Goal: Task Accomplishment & Management: Use online tool/utility

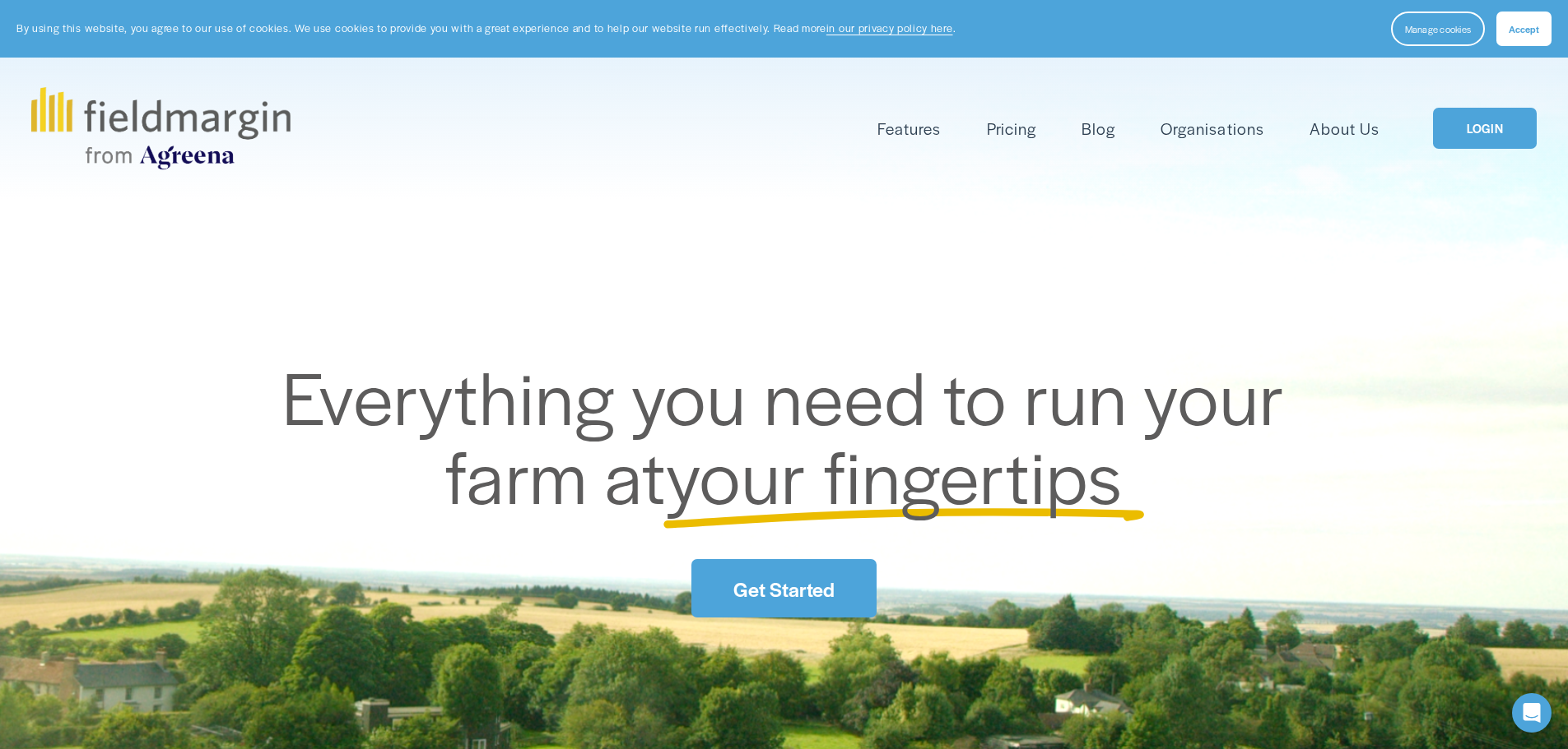
click at [1493, 122] on link "LOGIN" at bounding box center [1484, 128] width 104 height 42
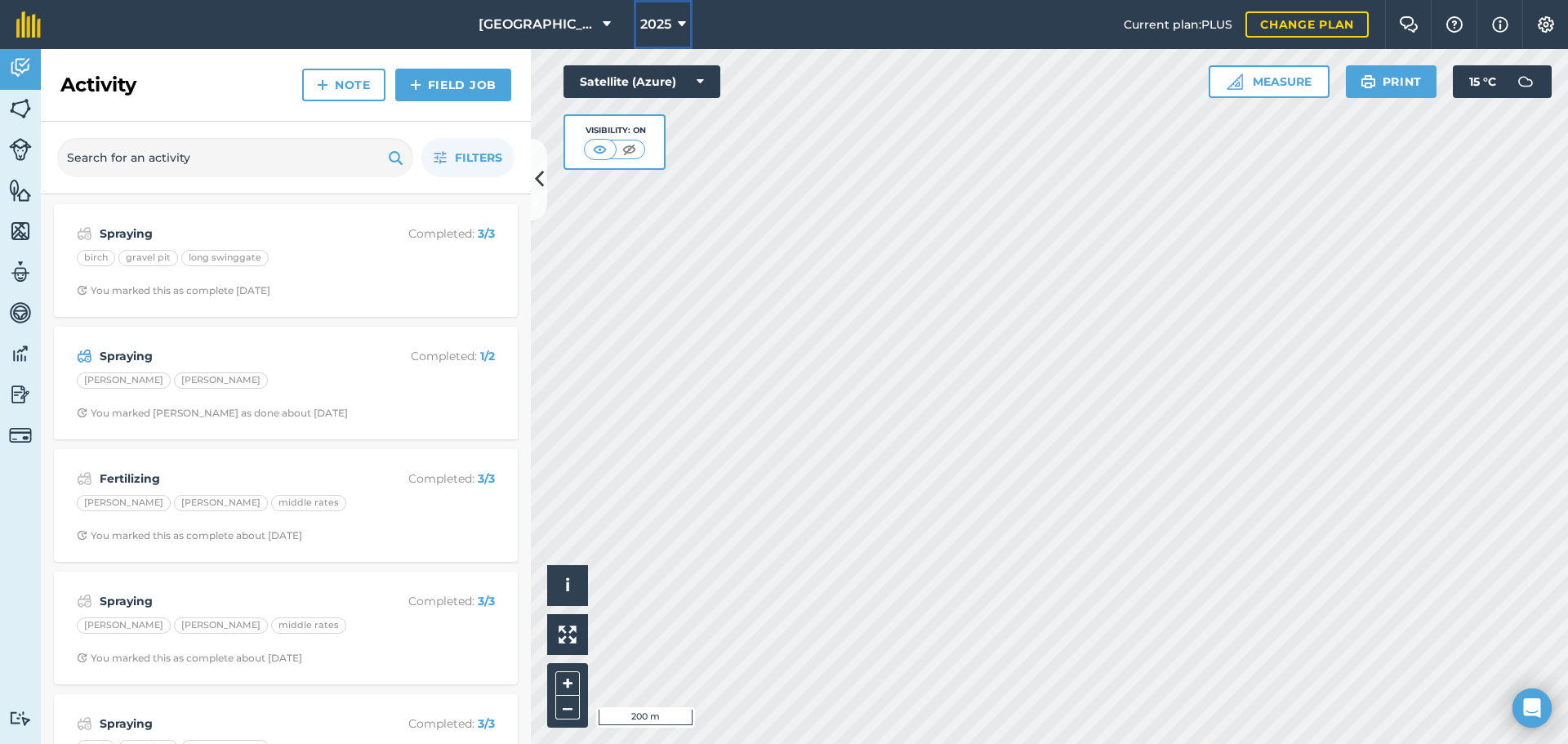
click at [686, 26] on button "2025" at bounding box center [662, 24] width 58 height 49
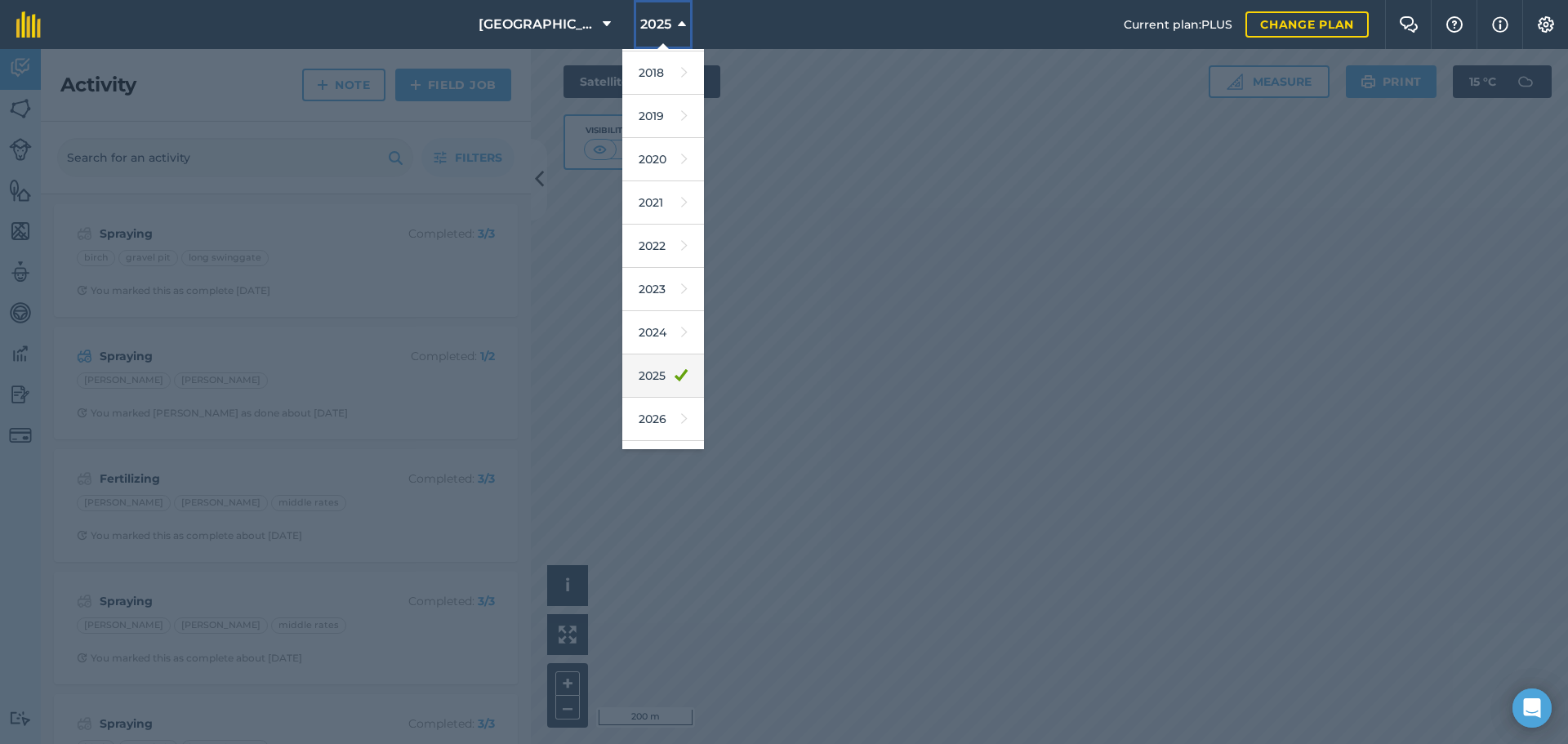
scroll to position [43, 0]
click at [653, 413] on link "2026" at bounding box center [663, 417] width 82 height 44
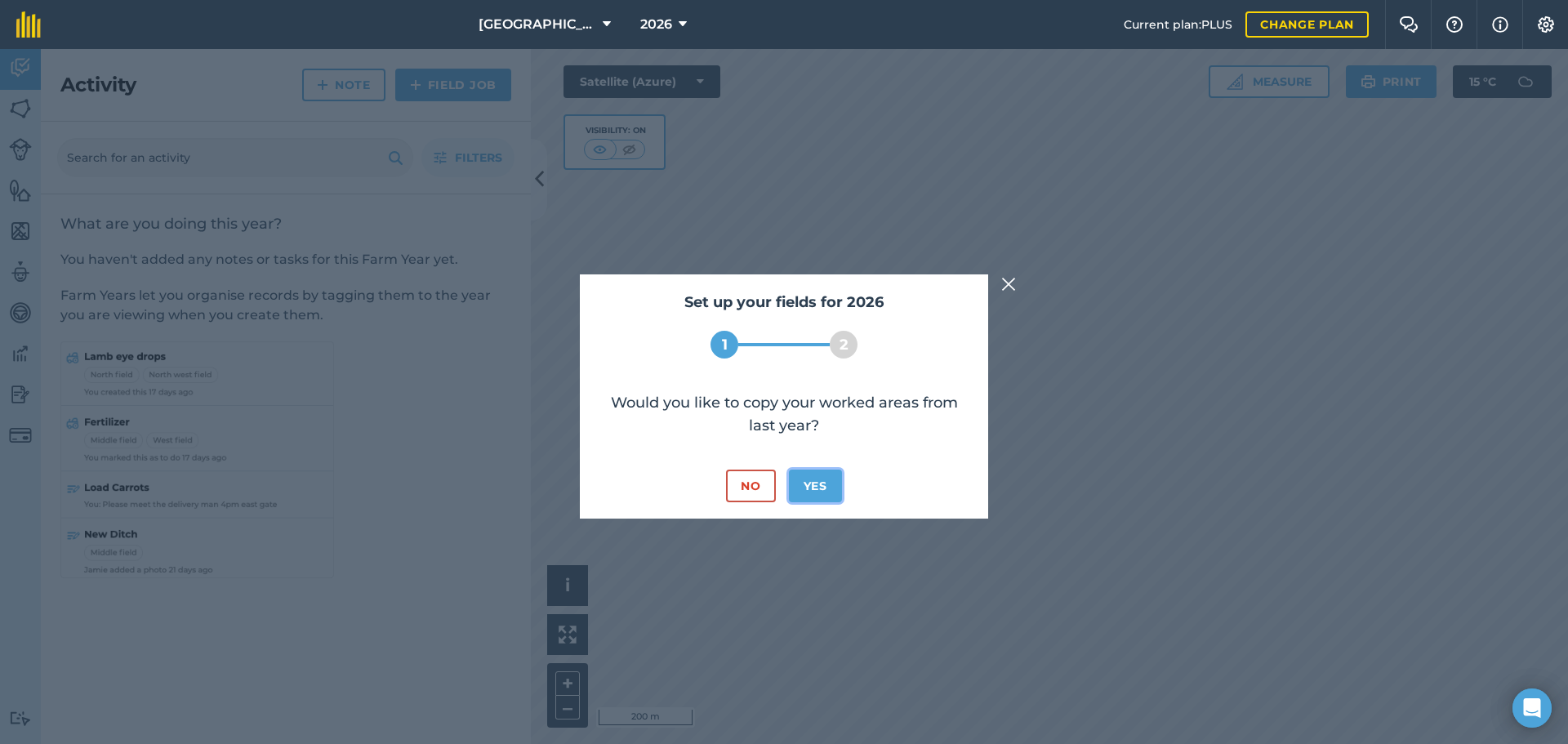
click at [819, 486] on button "Yes" at bounding box center [815, 485] width 53 height 32
click at [759, 491] on button "No" at bounding box center [750, 485] width 49 height 32
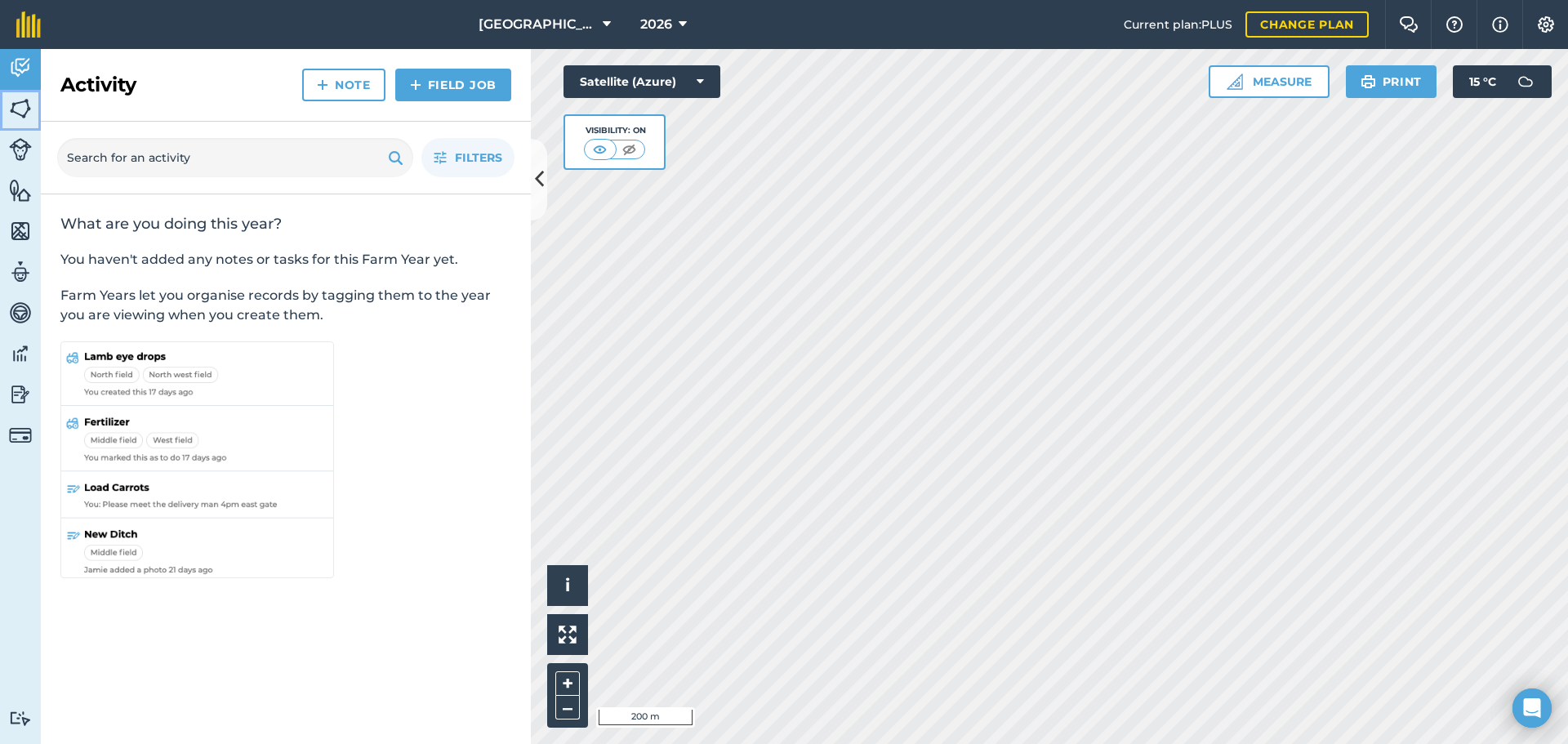
click at [18, 111] on img at bounding box center [20, 109] width 23 height 24
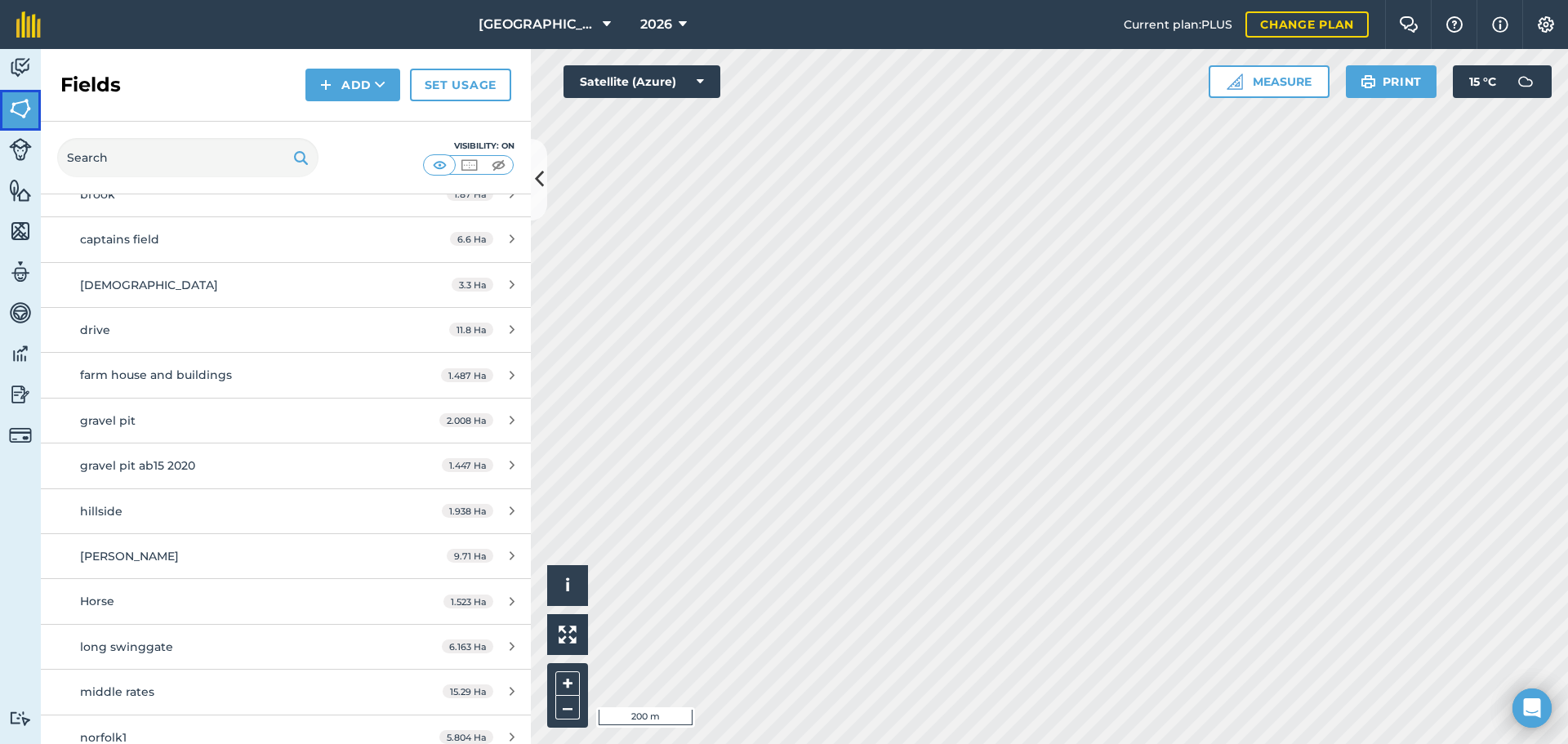
scroll to position [490, 0]
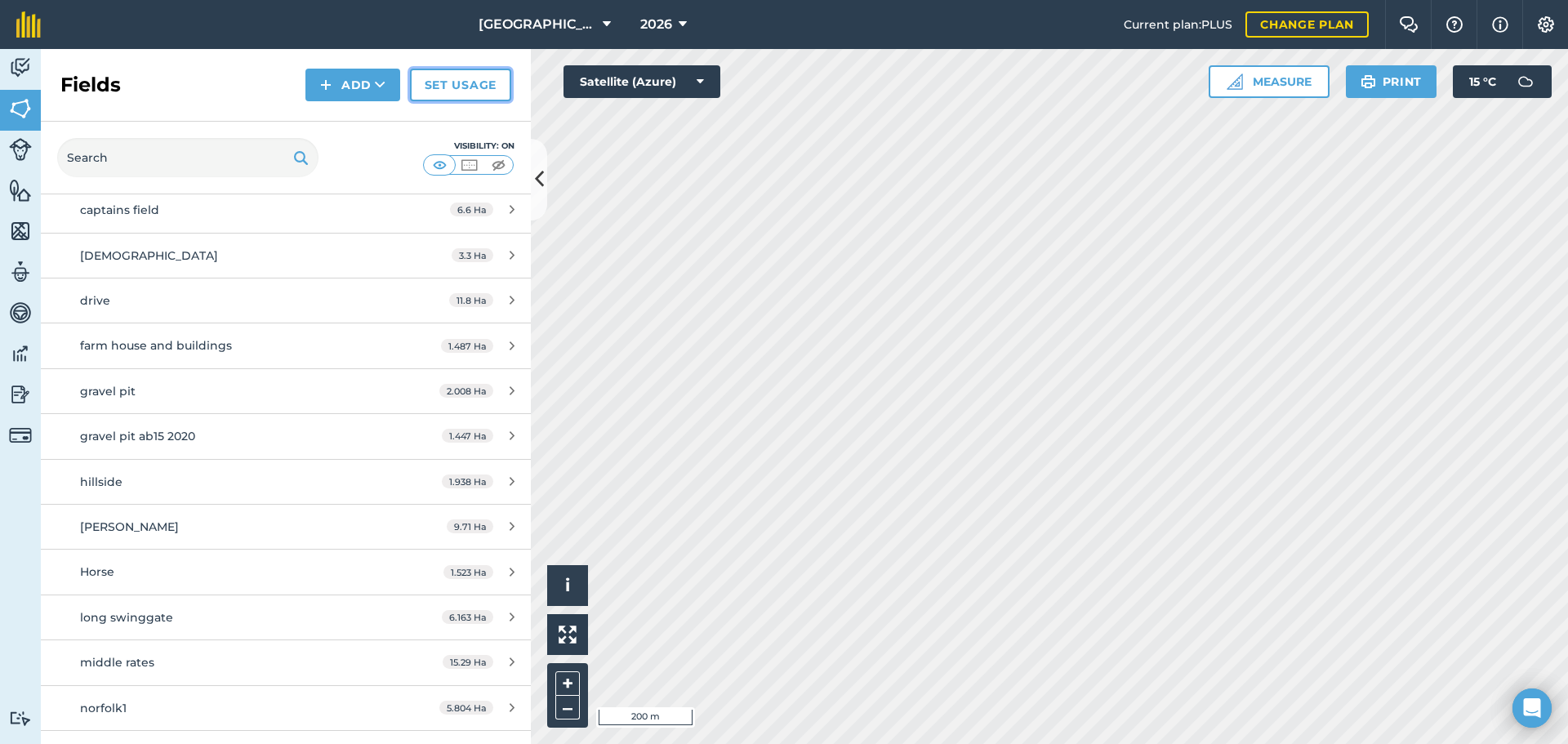
click at [475, 94] on link "Set usage" at bounding box center [460, 84] width 101 height 32
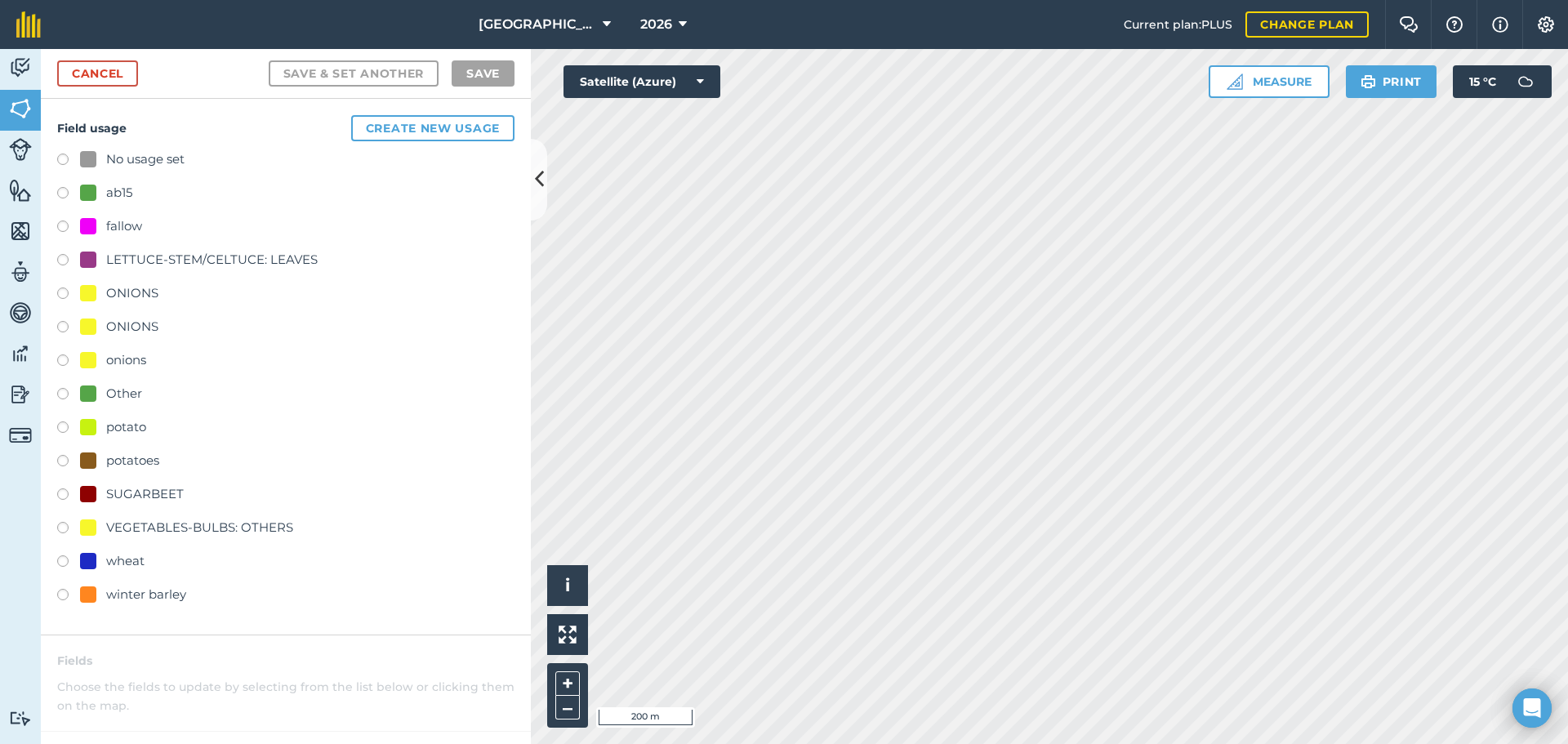
click at [59, 563] on label at bounding box center [69, 564] width 23 height 17
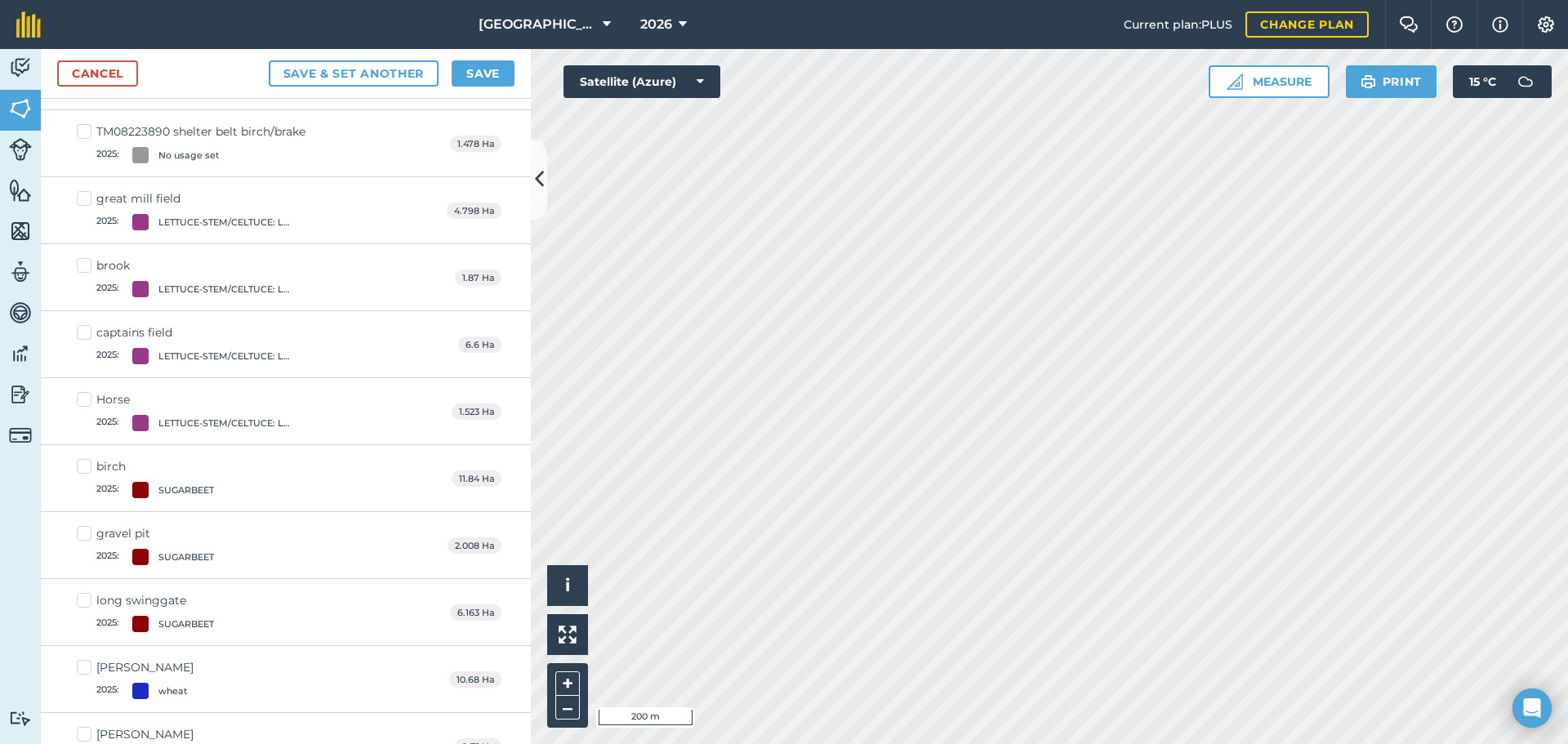
scroll to position [1986, 0]
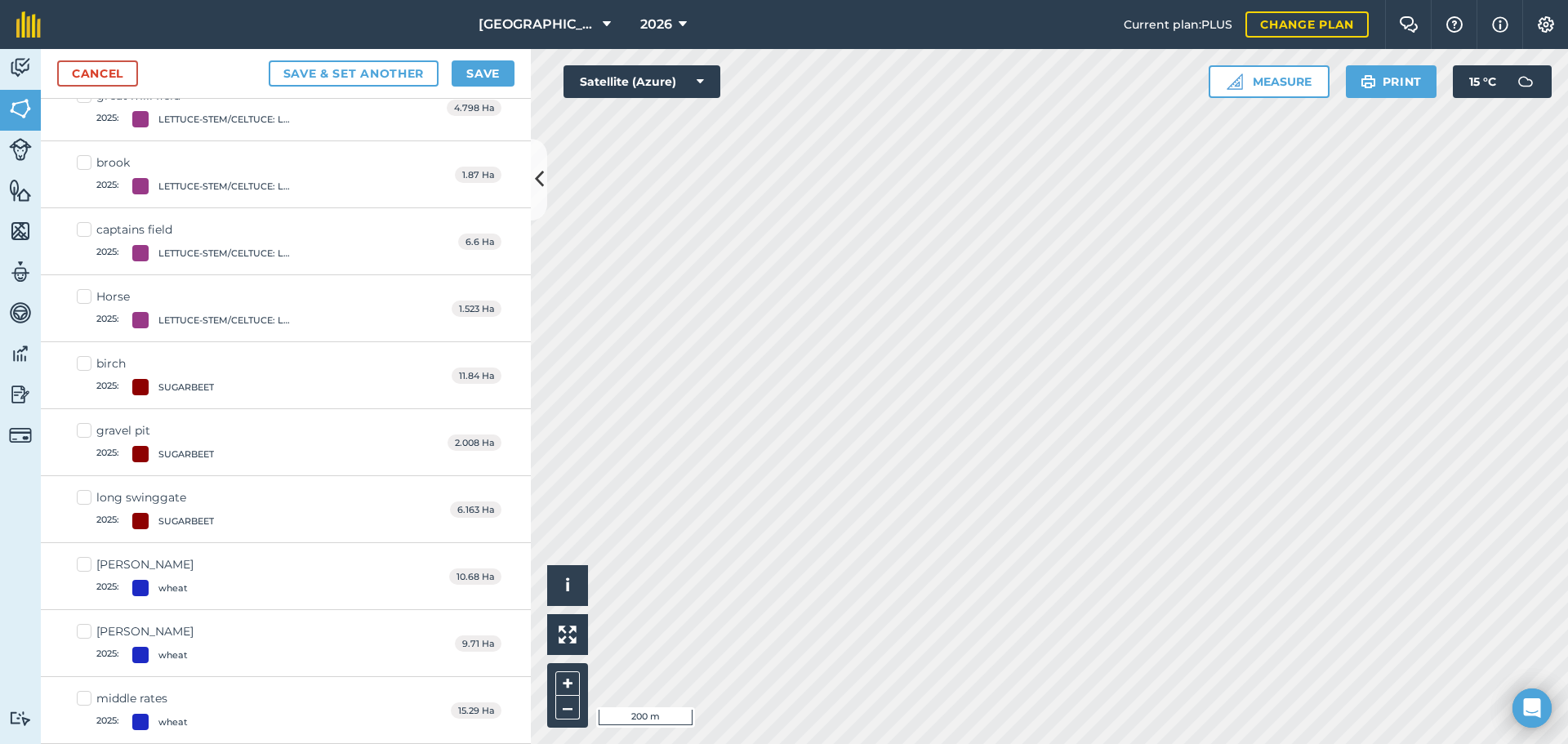
click at [82, 366] on label "birch 2025 : SUGARBEET" at bounding box center [146, 375] width 137 height 40
click at [82, 366] on input "birch 2025 : SUGARBEET" at bounding box center [82, 360] width 10 height 10
checkbox input "true"
click at [83, 499] on label "long swinggate 2025 : SUGARBEET" at bounding box center [146, 509] width 137 height 40
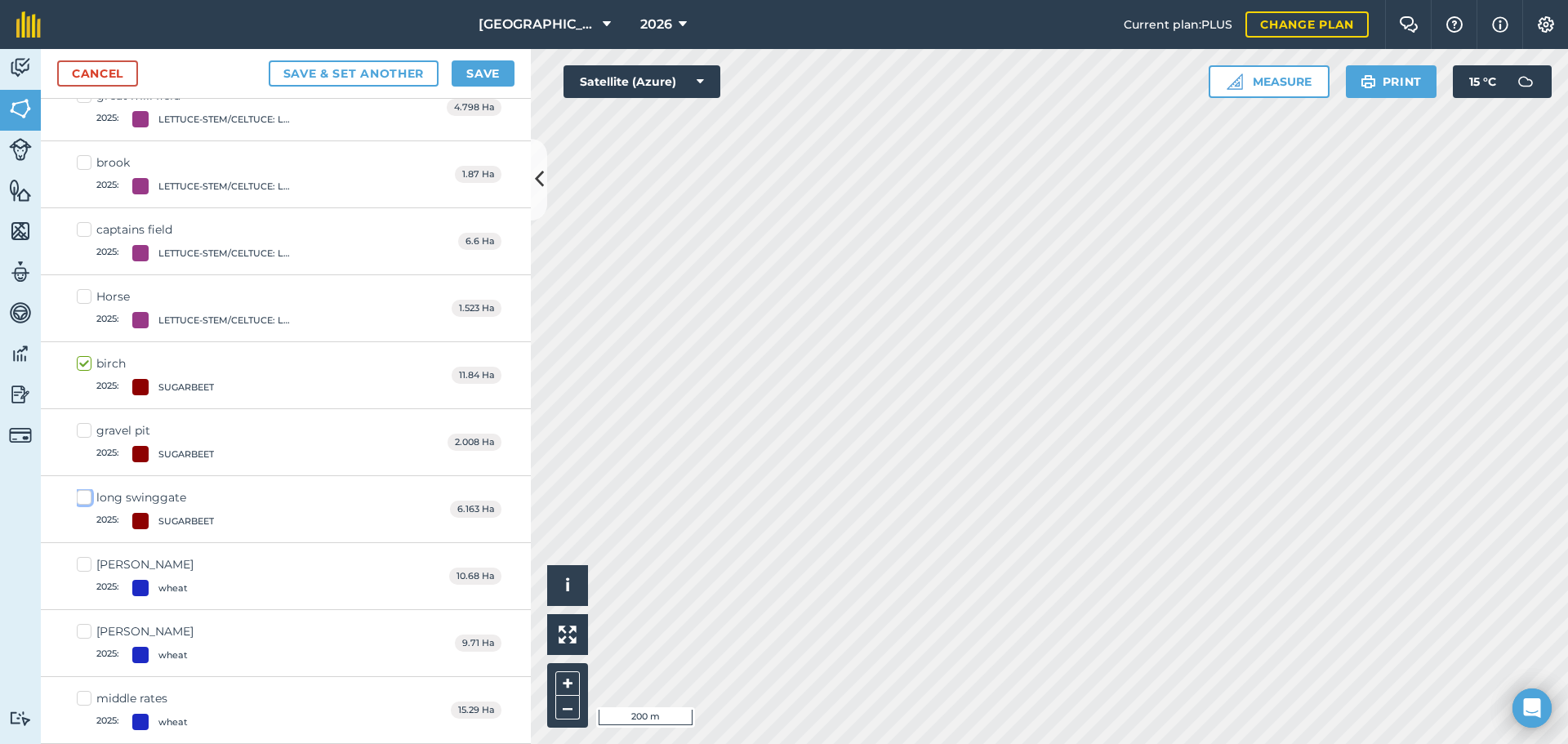
click at [83, 499] on input "long swinggate 2025 : SUGARBEET" at bounding box center [82, 494] width 10 height 10
checkbox input "true"
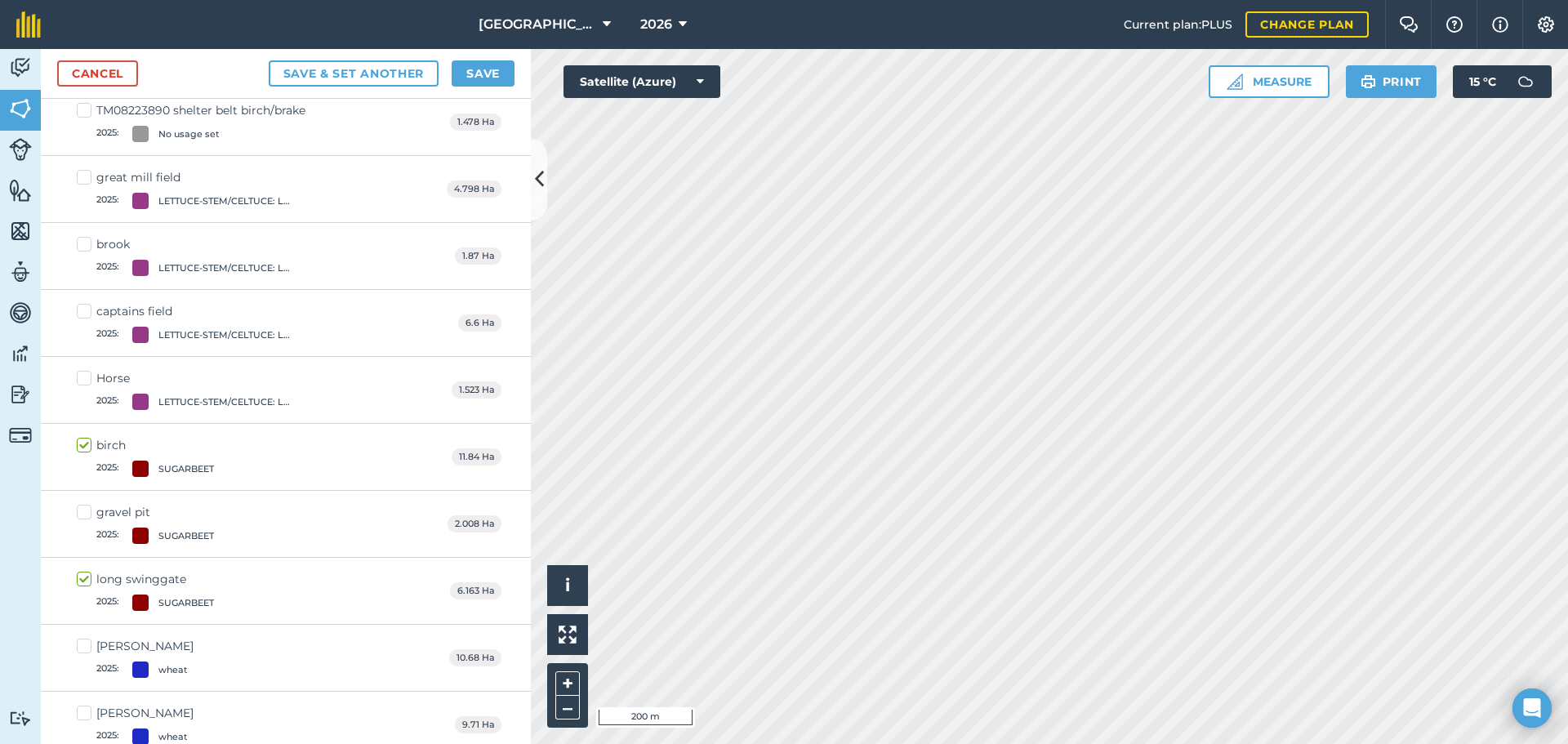
click at [81, 312] on label "captains field 2025 : LETTUCE-STEM/CELTUCE: LEAVES" at bounding box center [195, 323] width 236 height 40
click at [81, 312] on input "captains field 2025 : LETTUCE-STEM/CELTUCE: LEAVES" at bounding box center [82, 308] width 10 height 10
checkbox input "true"
click at [81, 175] on label "great mill field 2025 : LETTUCE-STEM/CELTUCE: LEAVES" at bounding box center [195, 188] width 236 height 40
click at [81, 175] on input "great mill field 2025 : LETTUCE-STEM/CELTUCE: LEAVES" at bounding box center [82, 173] width 10 height 10
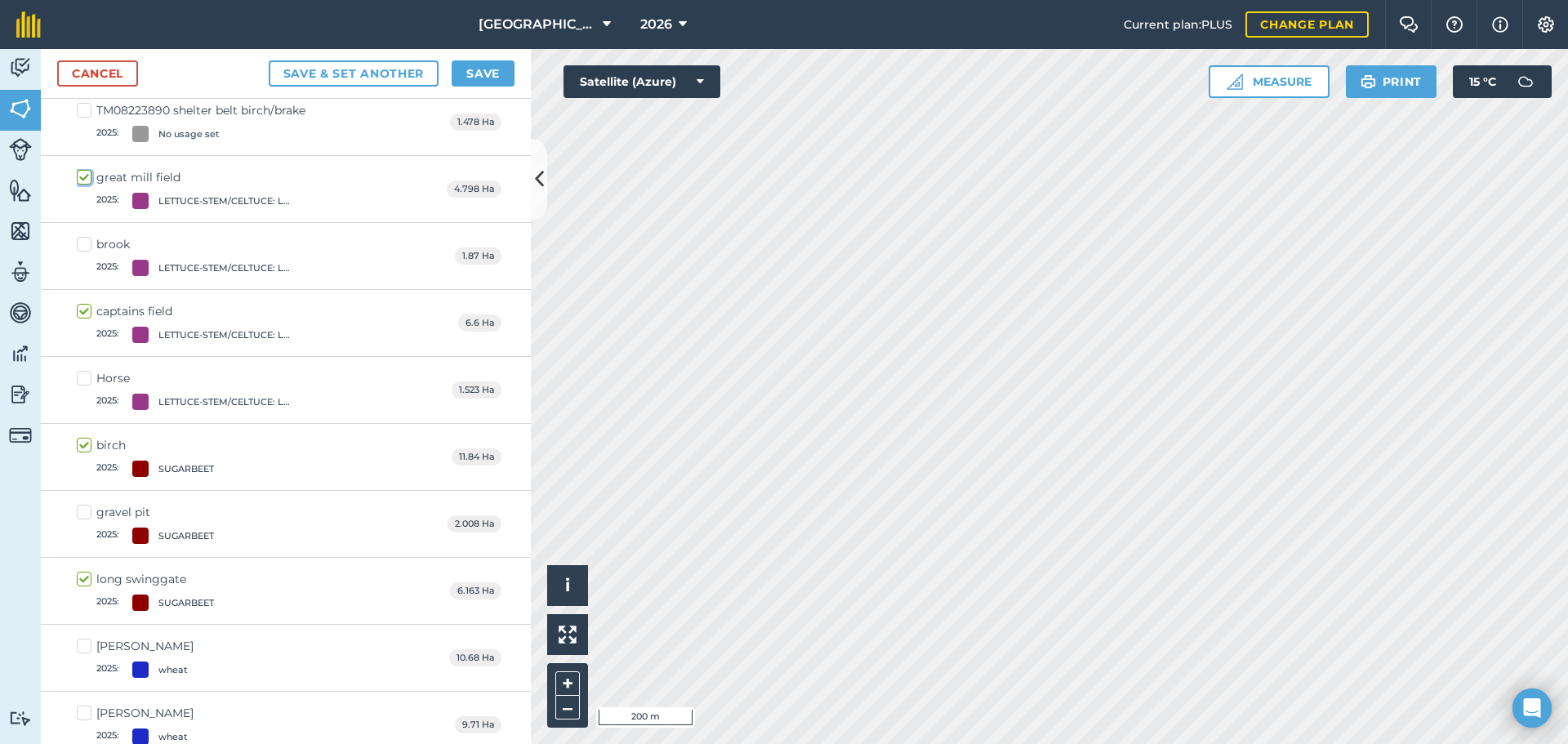
checkbox input "true"
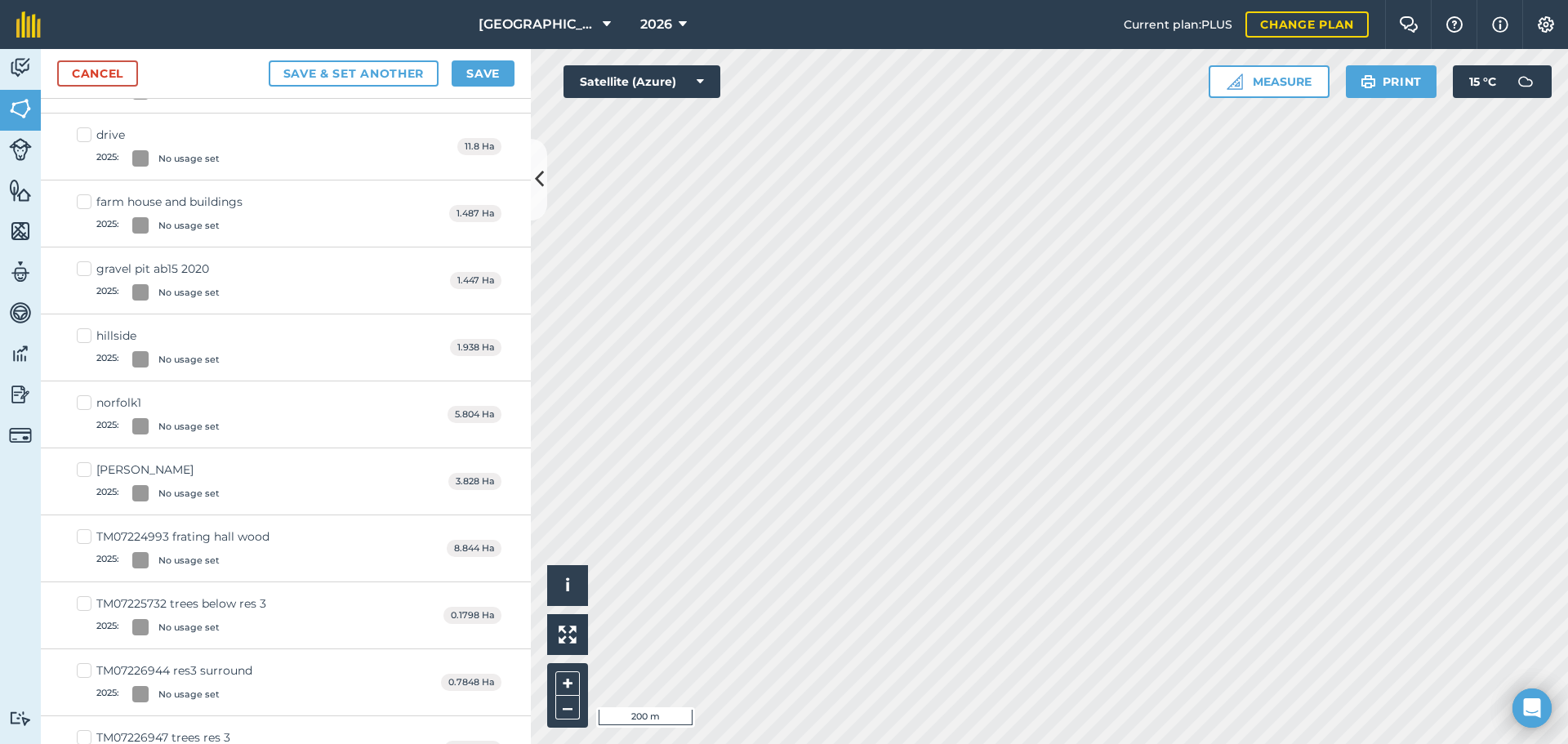
scroll to position [497, 0]
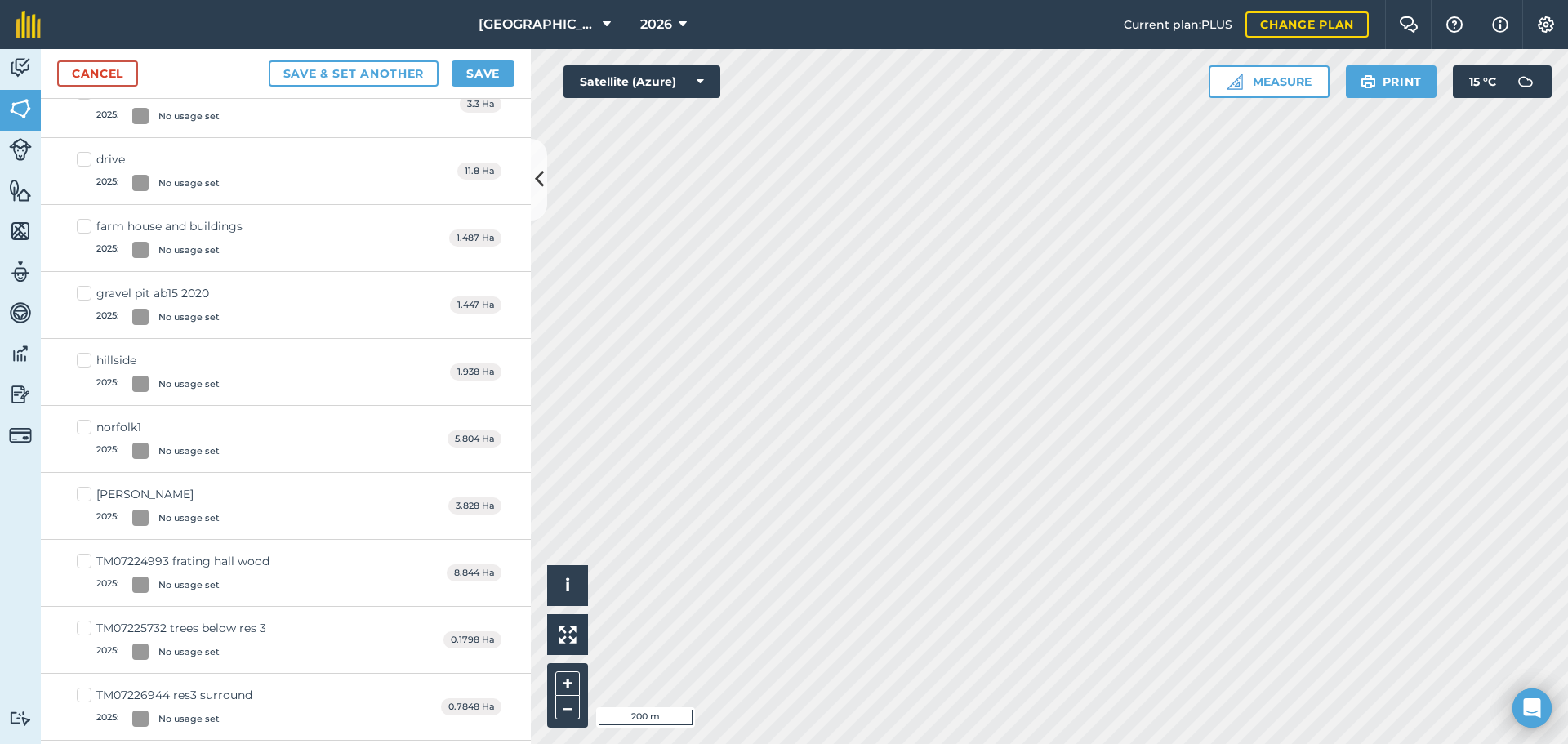
click at [83, 158] on label "drive 2025 : No usage set" at bounding box center [148, 171] width 143 height 40
click at [83, 158] on input "drive 2025 : No usage set" at bounding box center [82, 156] width 10 height 10
checkbox input "true"
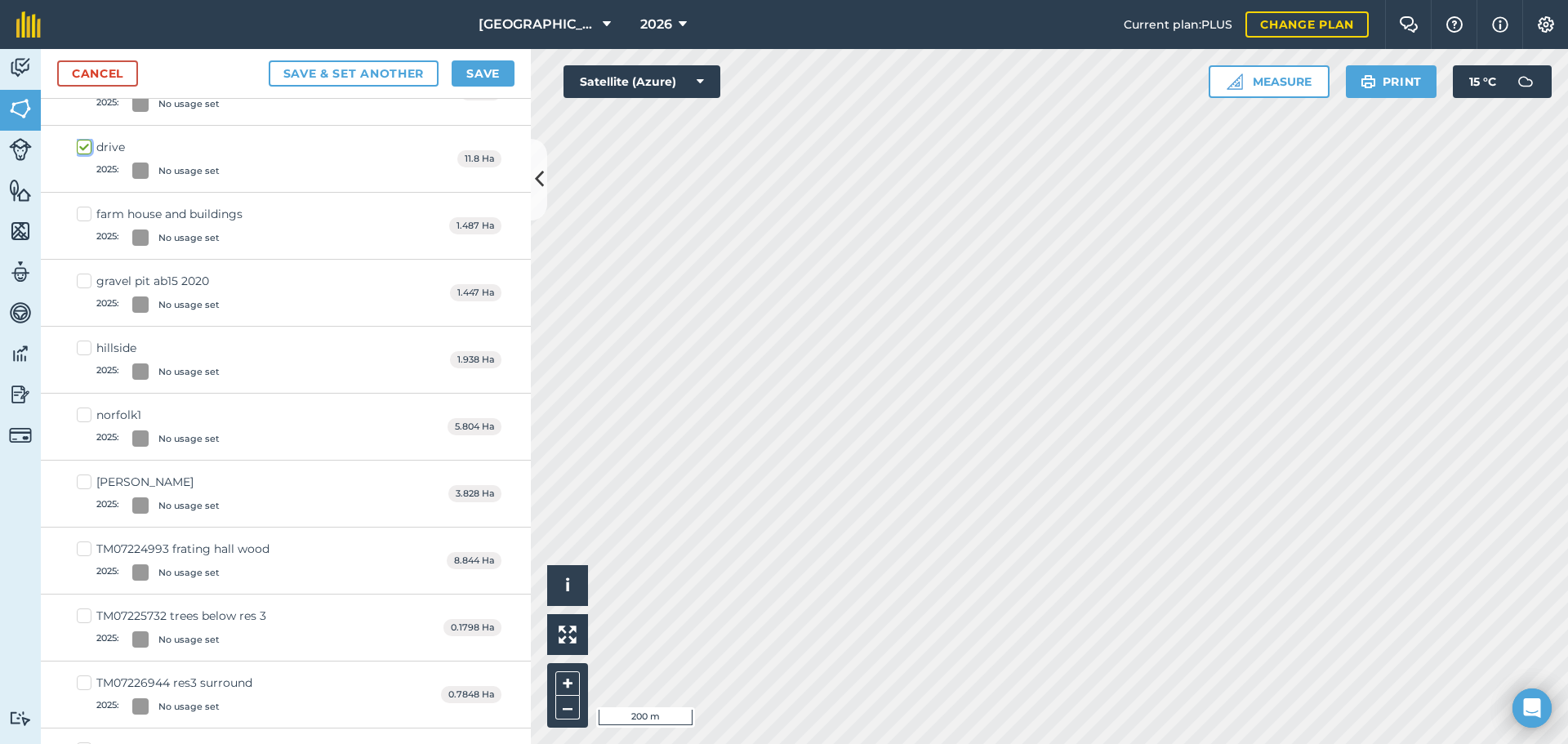
scroll to position [416, 0]
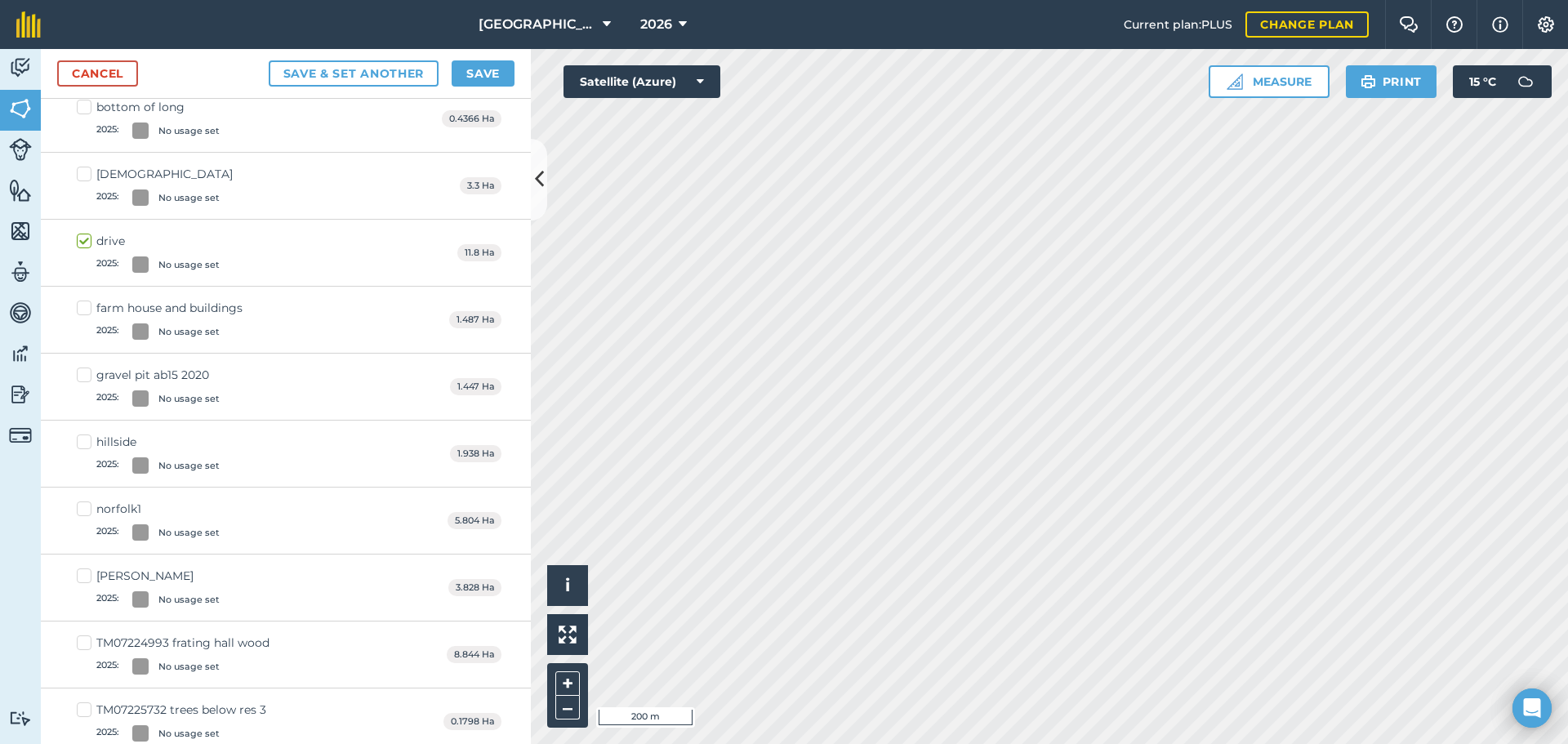
click at [85, 176] on label "church 2025 : No usage set" at bounding box center [155, 186] width 156 height 40
click at [85, 176] on input "church 2025 : No usage set" at bounding box center [82, 171] width 10 height 10
checkbox input "true"
click at [489, 71] on button "Save" at bounding box center [483, 73] width 63 height 26
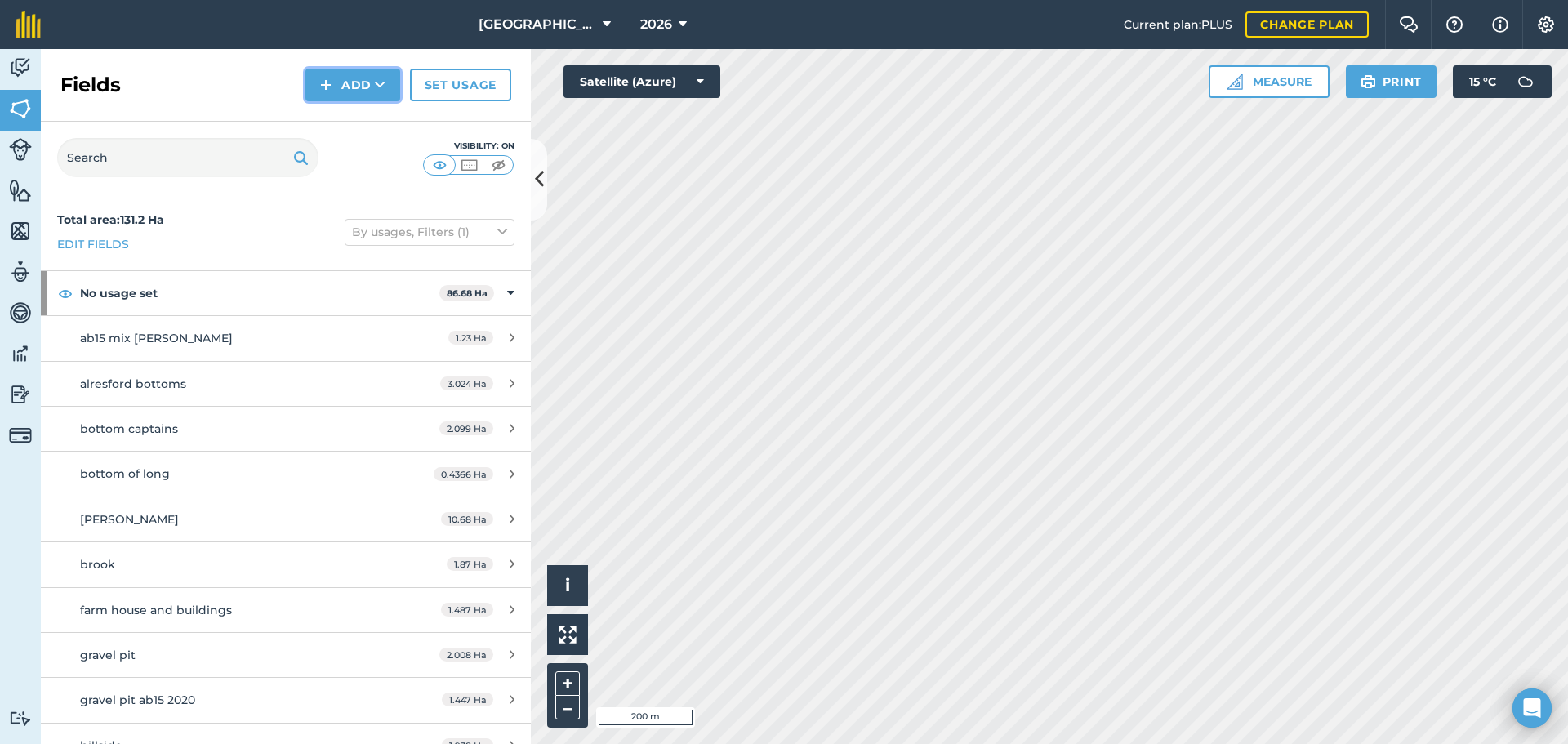
click at [359, 83] on button "Add" at bounding box center [352, 84] width 95 height 32
click at [252, 78] on div "Fields Add Draw Import Set usage" at bounding box center [286, 85] width 490 height 72
click at [19, 74] on img at bounding box center [20, 68] width 23 height 24
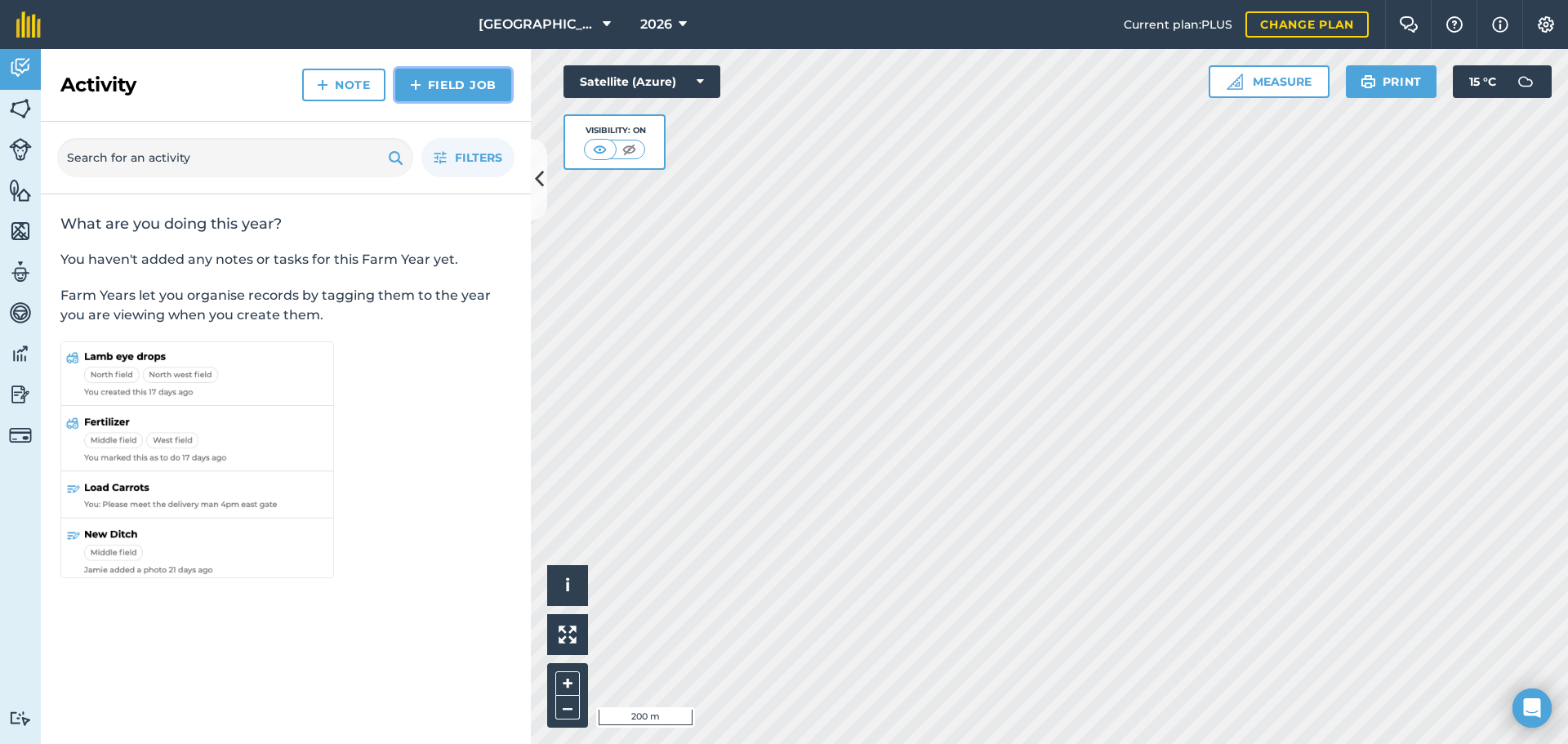
click at [431, 81] on link "Field Job" at bounding box center [453, 84] width 116 height 32
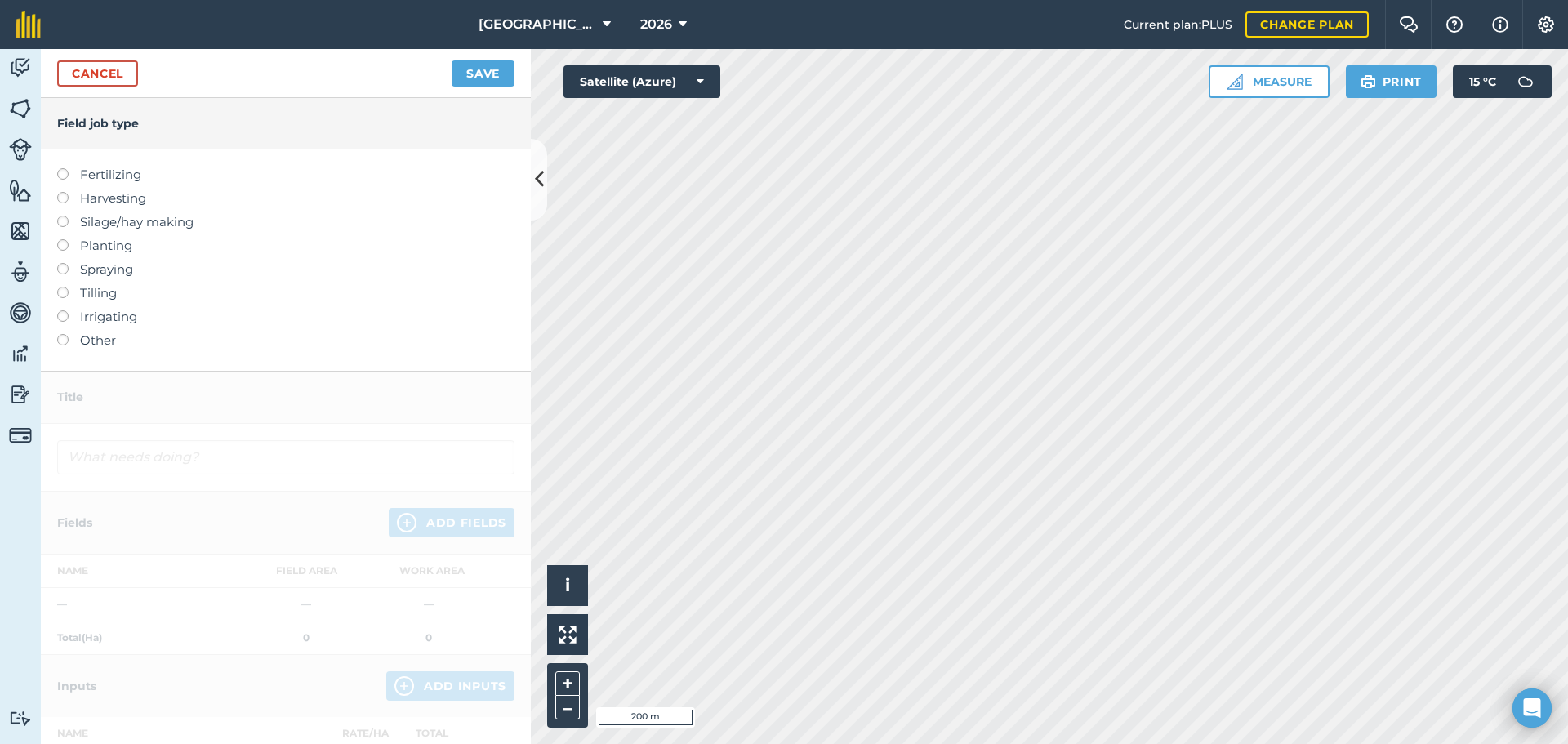
click at [61, 263] on label at bounding box center [69, 263] width 23 height 0
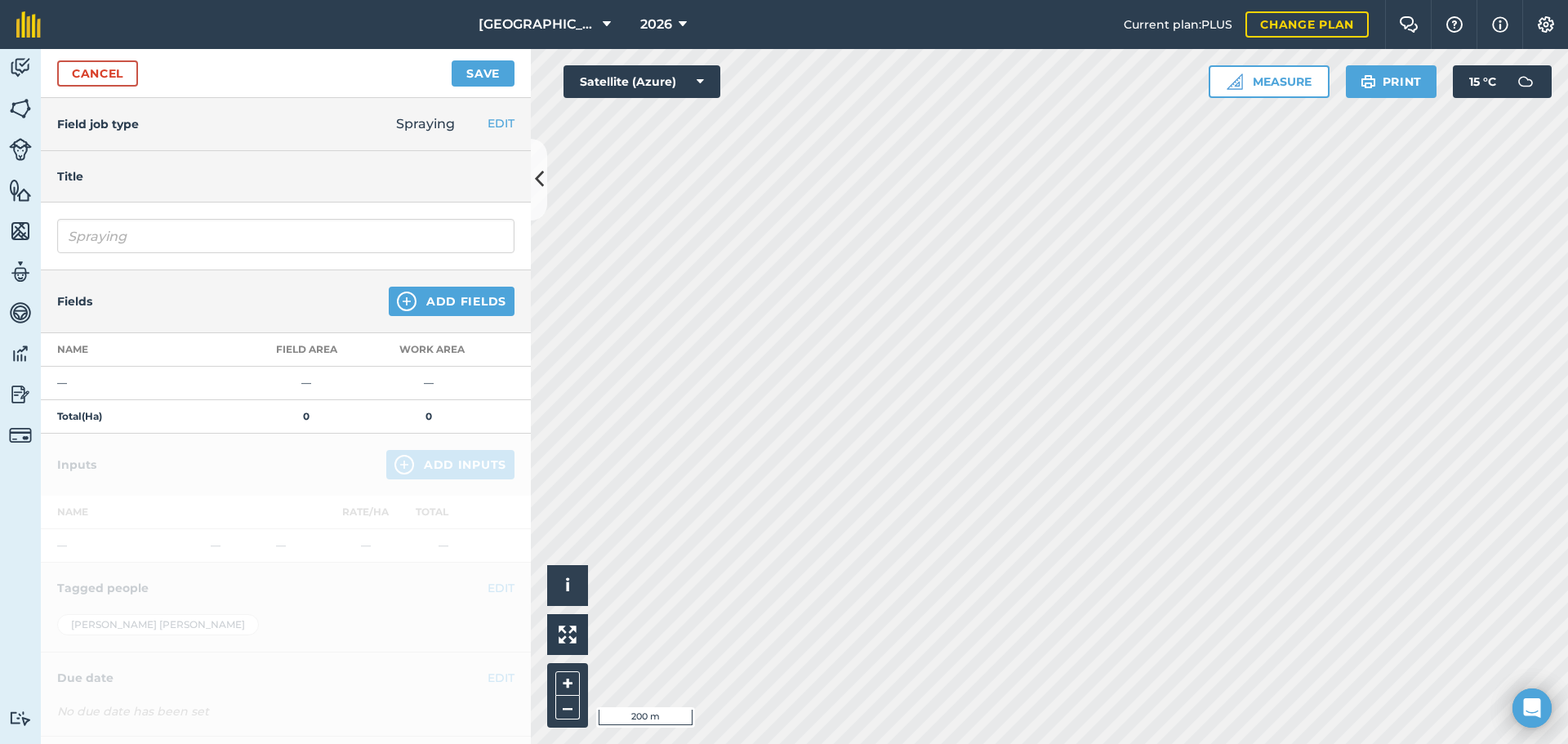
type input "Spraying"
click at [449, 302] on button "Add Fields" at bounding box center [452, 301] width 126 height 30
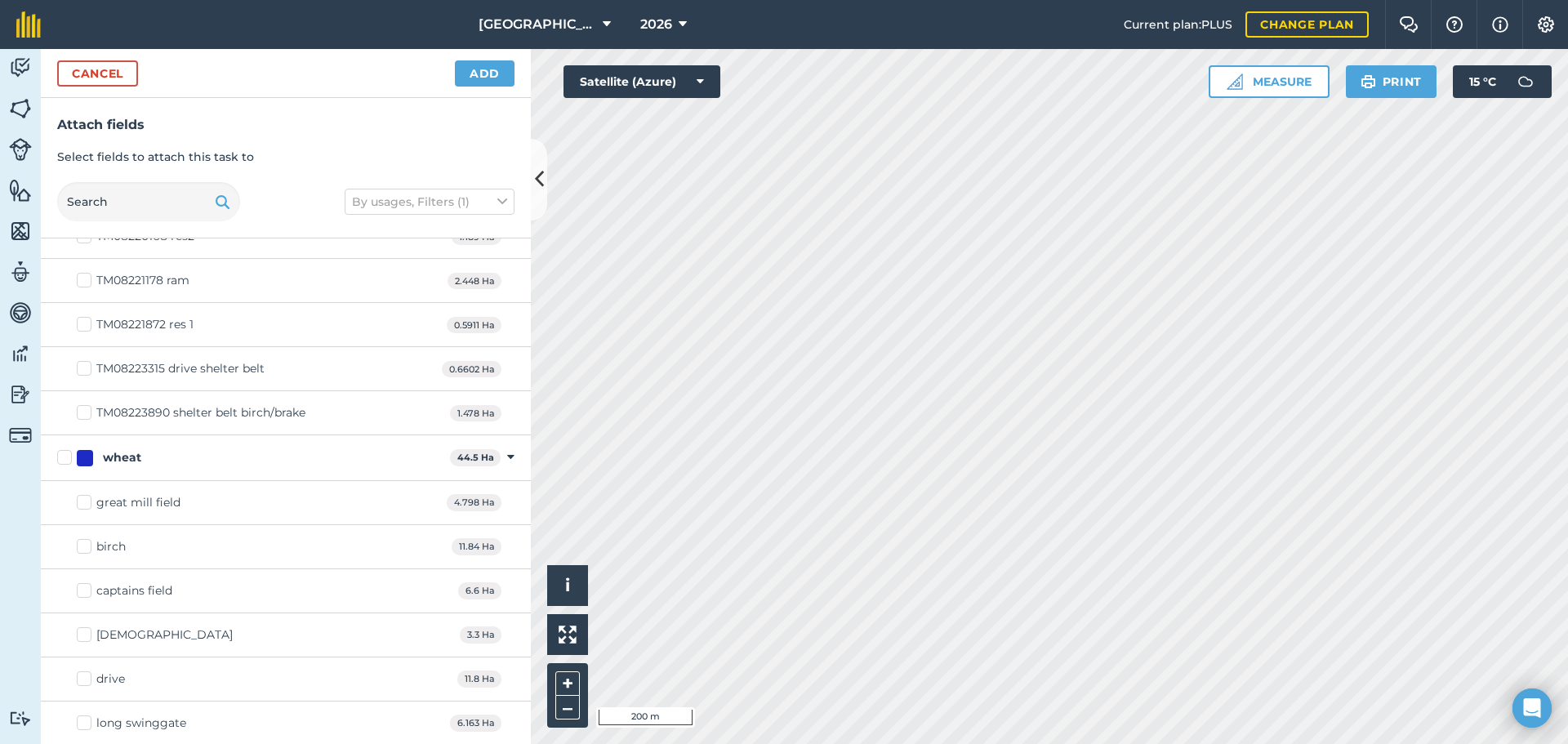
scroll to position [1174, 0]
click at [88, 504] on label "great mill field" at bounding box center [129, 501] width 104 height 17
click at [87, 504] on input "great mill field" at bounding box center [82, 497] width 10 height 10
checkbox input "true"
click at [84, 547] on label "birch" at bounding box center [101, 545] width 49 height 17
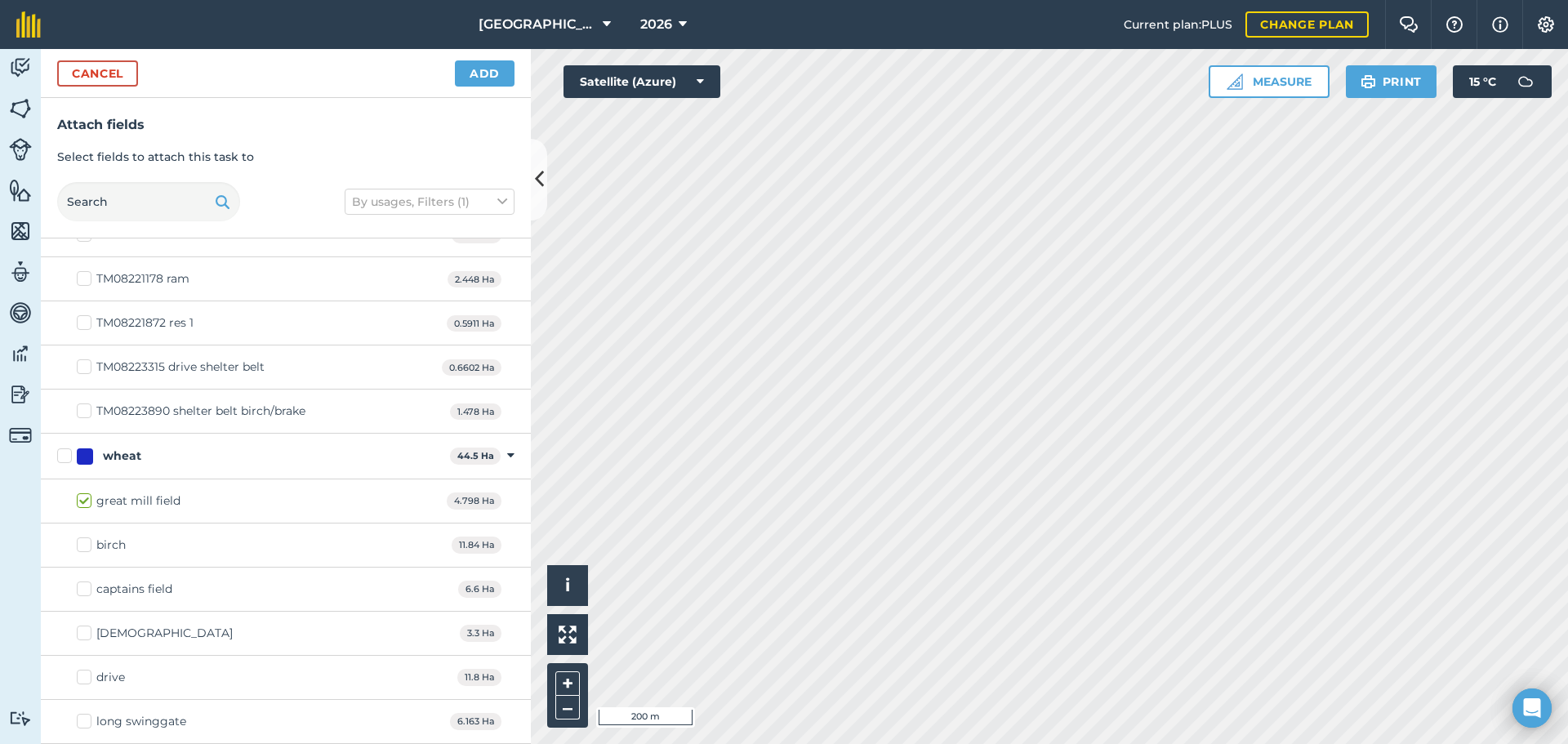
click at [84, 547] on input "birch" at bounding box center [82, 542] width 10 height 10
checkbox input "true"
click at [88, 593] on label "captains field" at bounding box center [124, 589] width 96 height 17
click at [87, 592] on input "captains field" at bounding box center [82, 585] width 10 height 10
checkbox input "true"
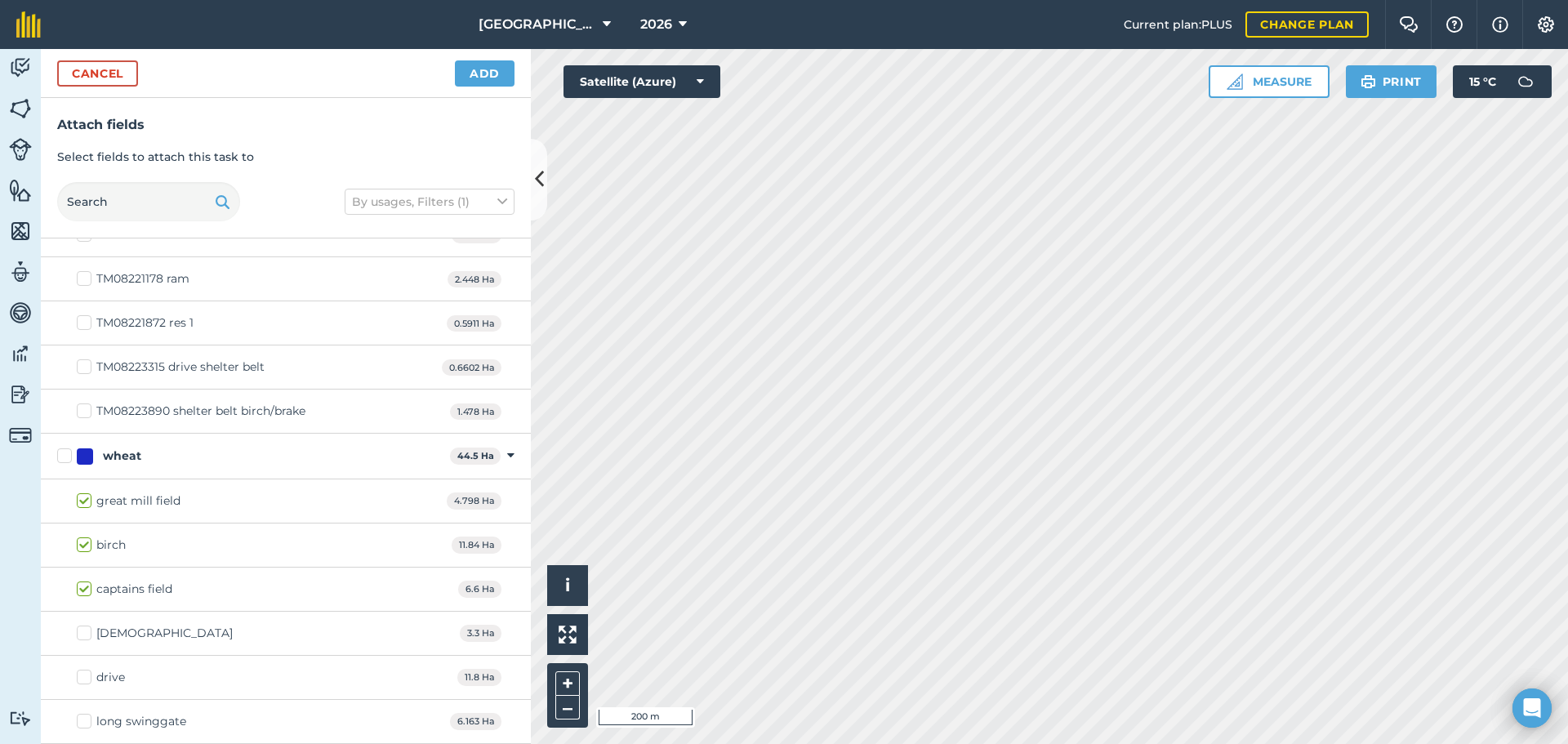
click at [89, 633] on label "church" at bounding box center [155, 634] width 156 height 17
click at [87, 633] on input "church" at bounding box center [82, 630] width 10 height 10
checkbox input "true"
click at [83, 676] on label "drive" at bounding box center [101, 677] width 48 height 17
click at [83, 676] on input "drive" at bounding box center [82, 673] width 10 height 10
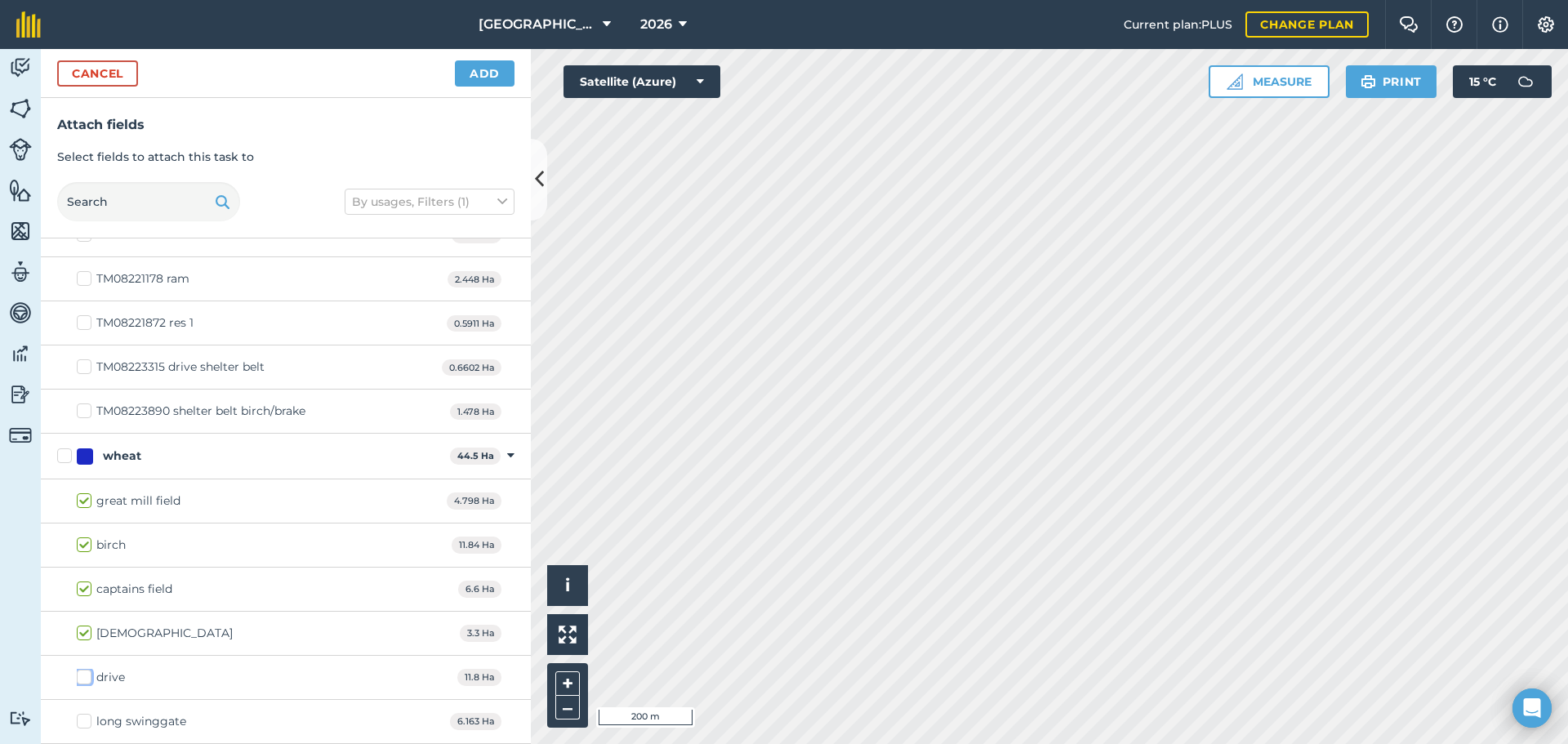
checkbox input "true"
click at [88, 723] on label "long swinggate" at bounding box center [132, 722] width 109 height 17
click at [87, 723] on input "long swinggate" at bounding box center [82, 718] width 10 height 10
checkbox input "true"
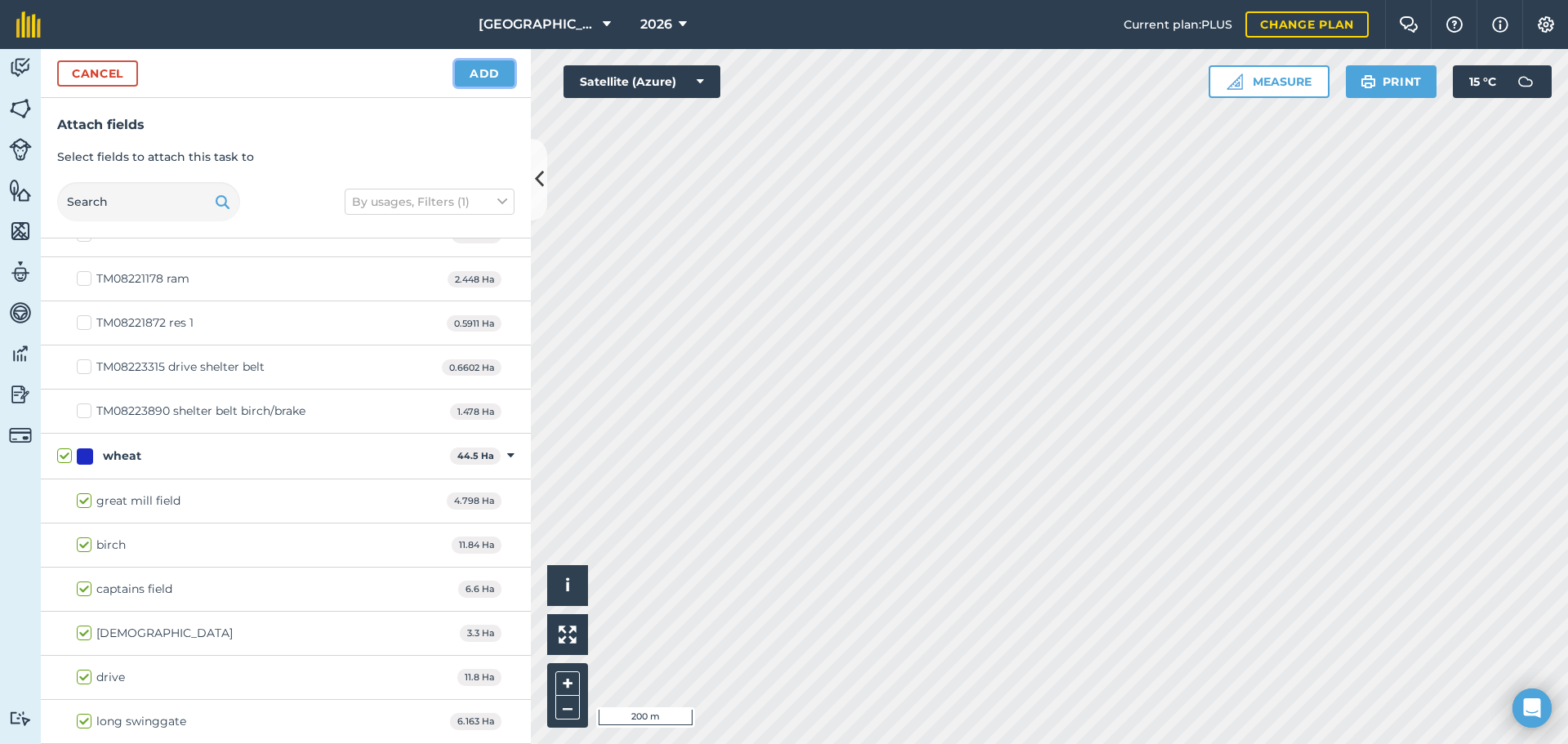
click at [504, 75] on button "Add" at bounding box center [485, 73] width 59 height 26
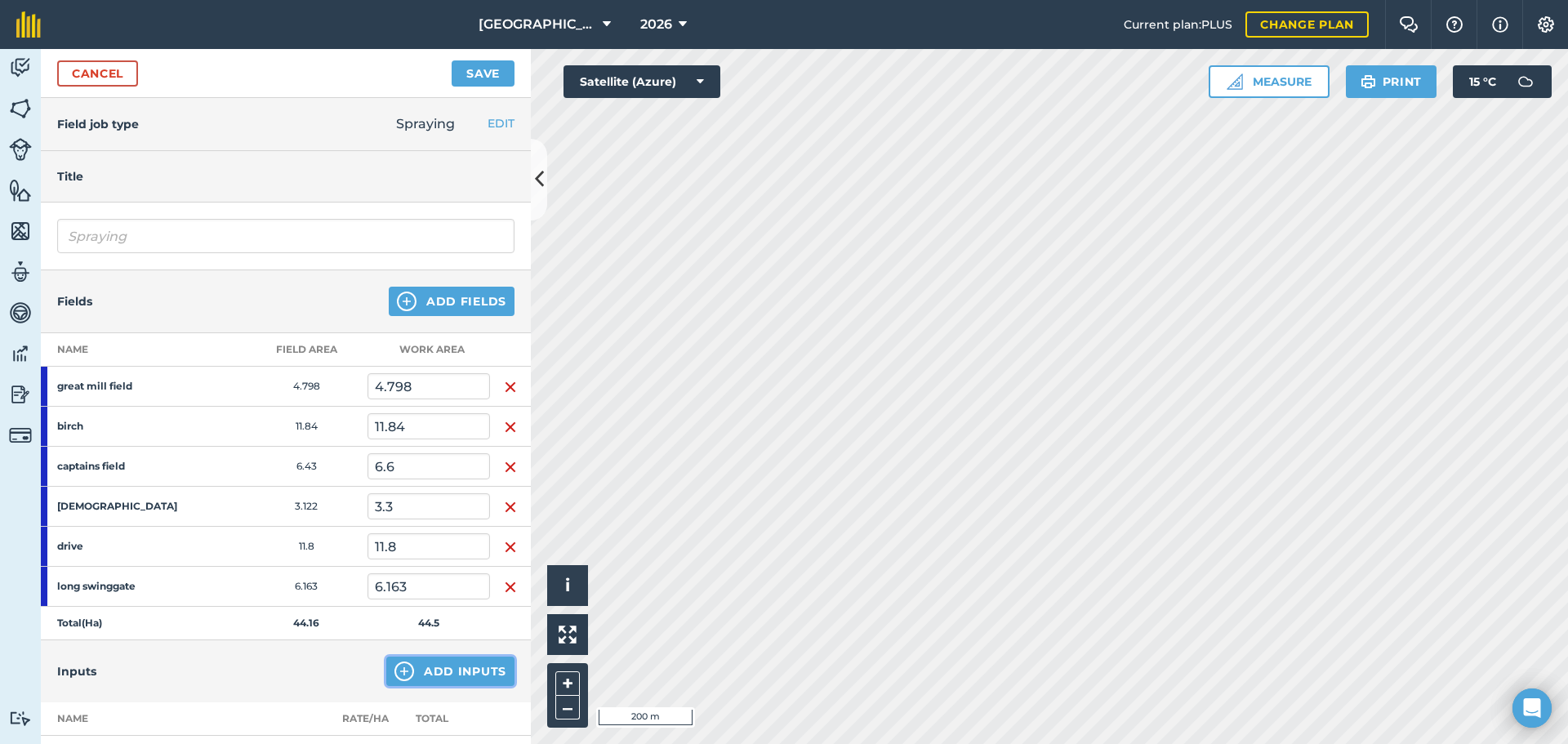
click at [432, 672] on button "Add Inputs" at bounding box center [451, 672] width 128 height 30
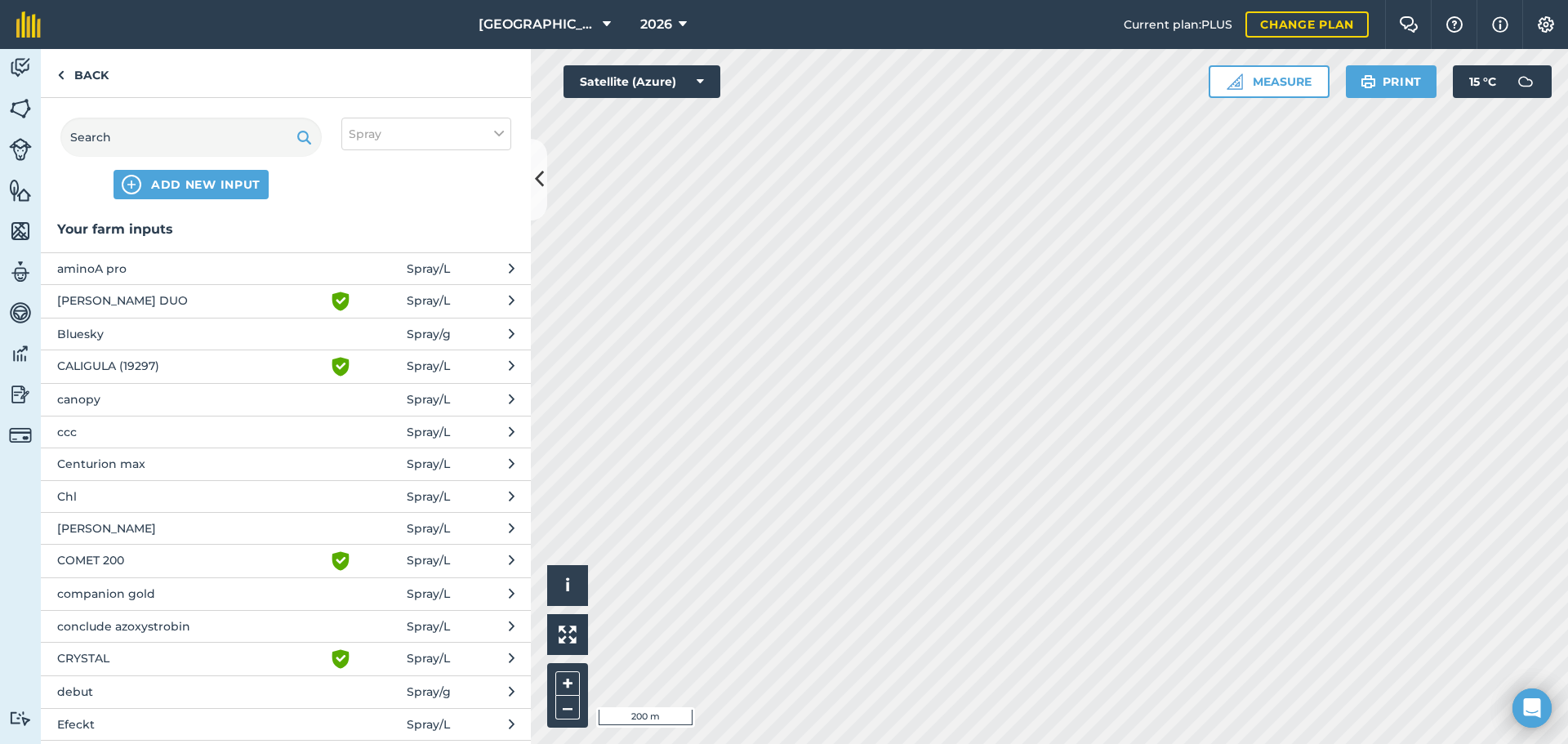
click at [101, 661] on span "CRYSTAL" at bounding box center [191, 659] width 267 height 19
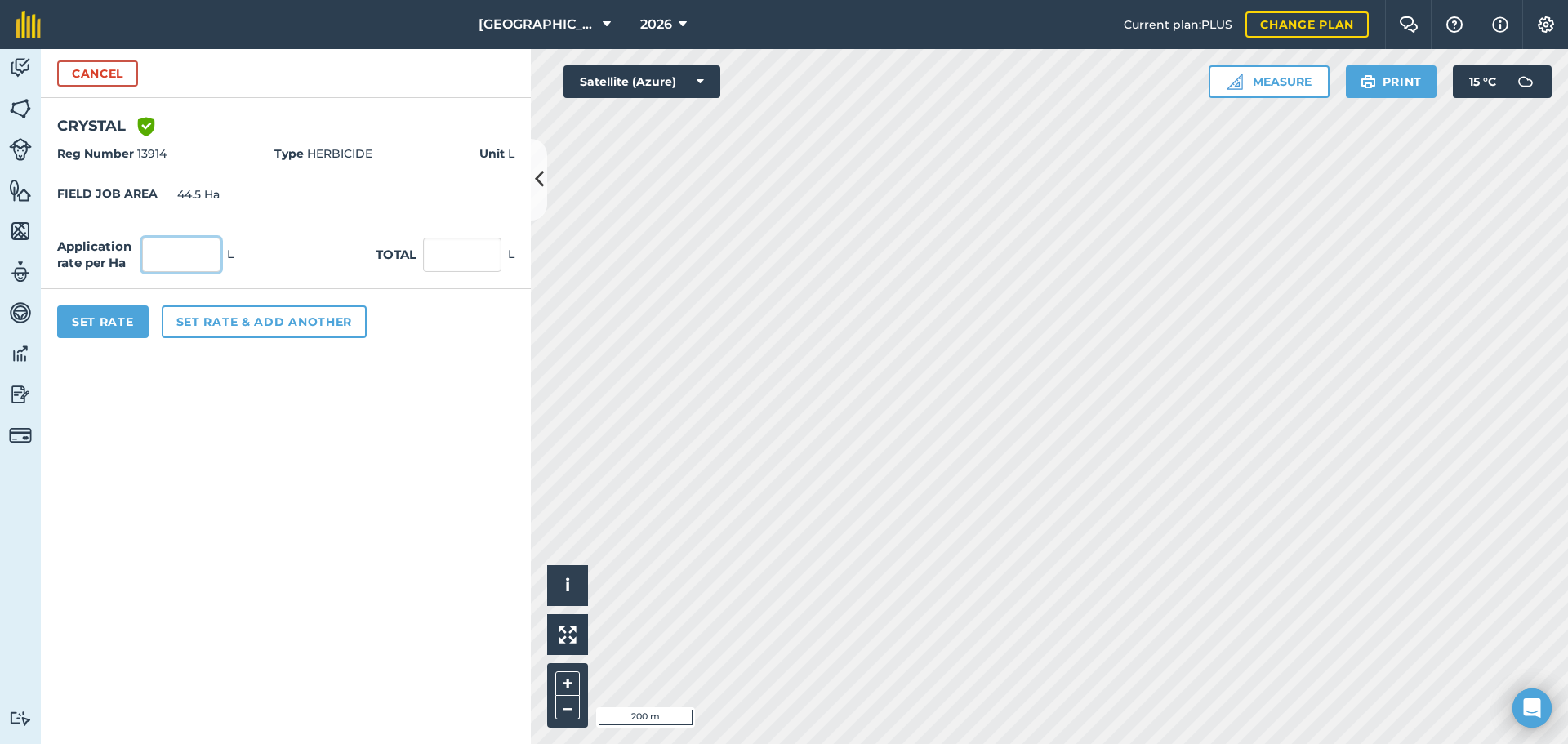
click at [188, 263] on input "text" at bounding box center [181, 254] width 79 height 34
type input "4"
type input "178"
click at [123, 330] on button "Set Rate" at bounding box center [103, 321] width 92 height 32
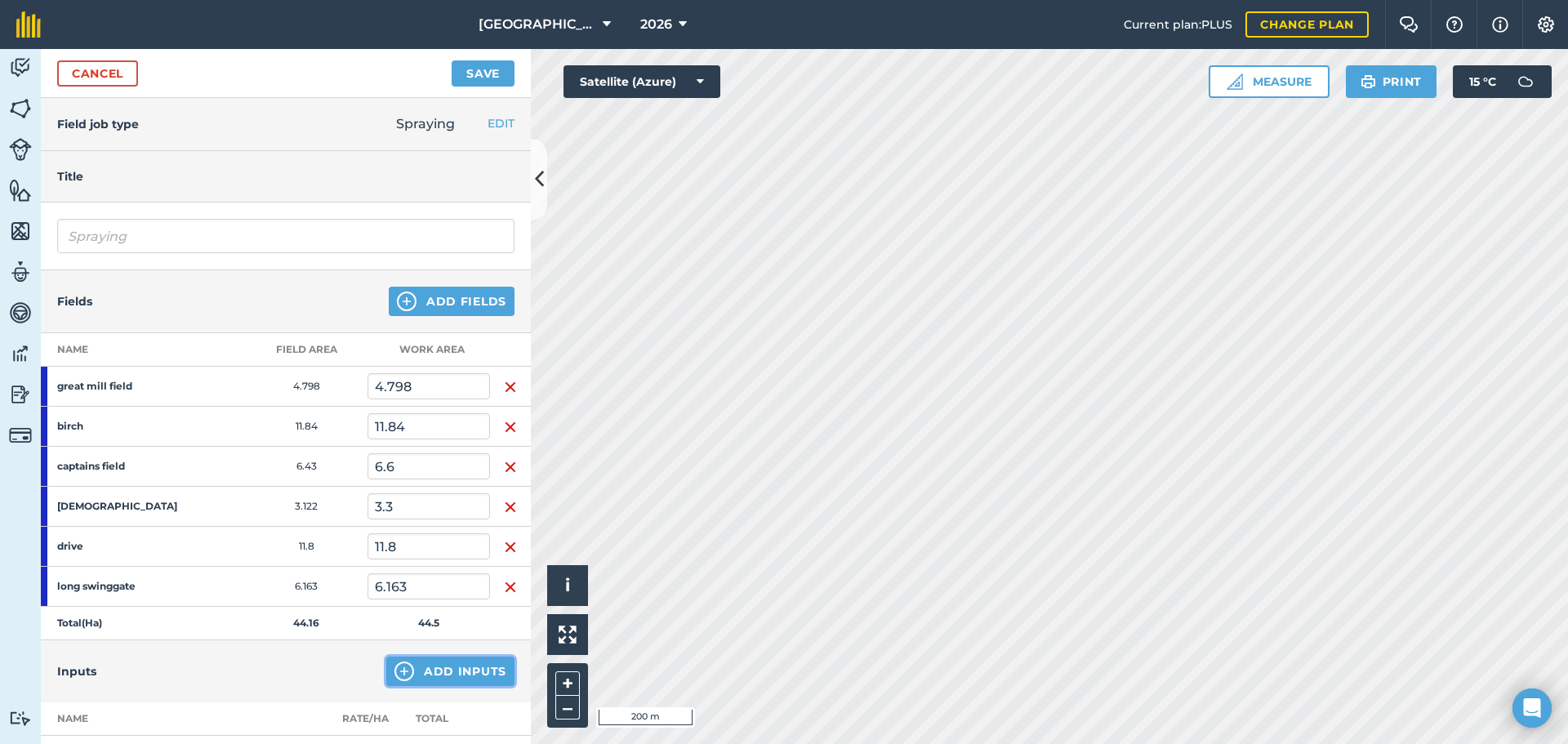
click at [445, 677] on button "Add Inputs" at bounding box center [451, 672] width 128 height 30
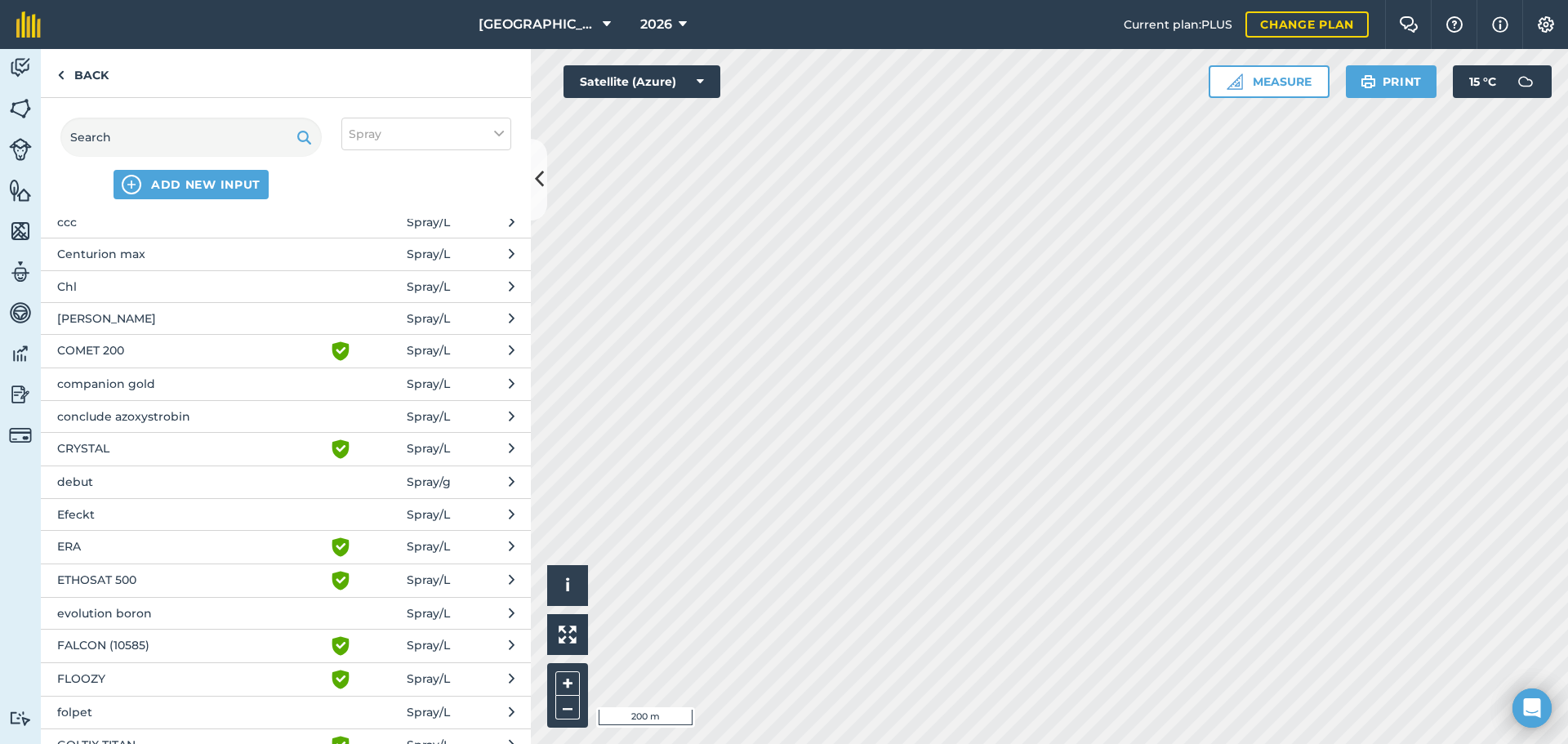
scroll to position [327, 0]
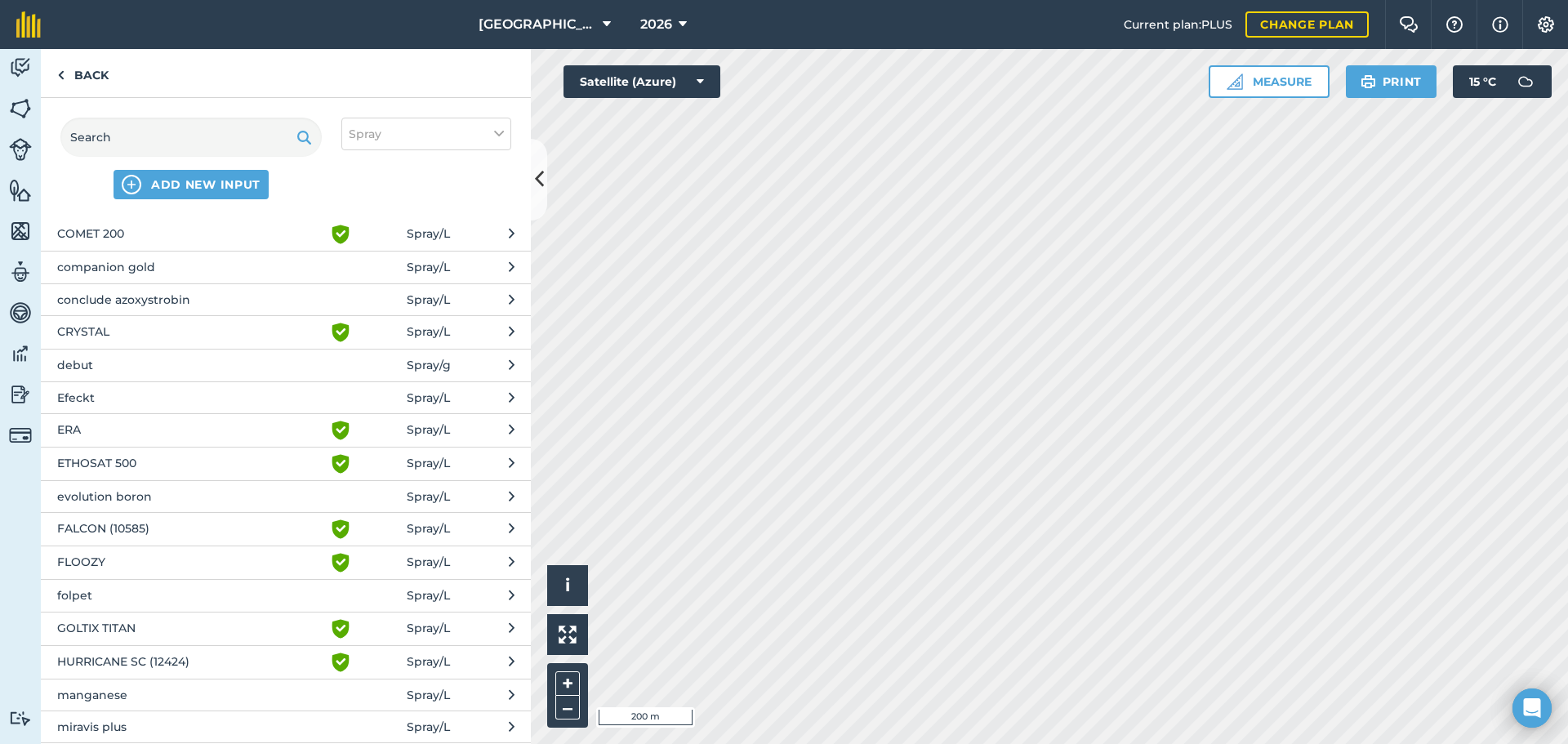
click at [209, 663] on span "HURRICANE SC (12424)" at bounding box center [191, 662] width 267 height 19
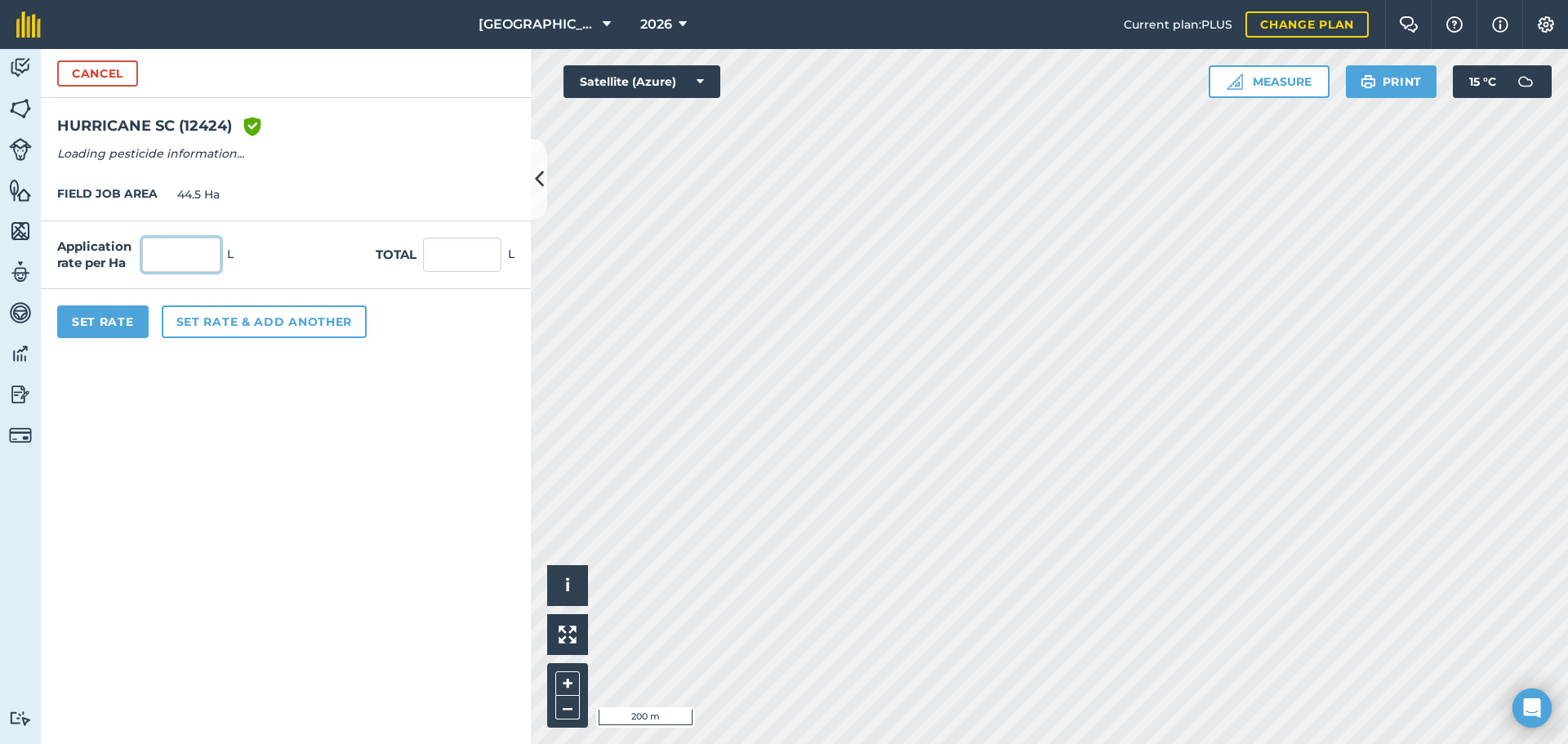
click at [166, 257] on input "text" at bounding box center [181, 254] width 79 height 34
type input "0.25"
type input "11.125"
click at [96, 322] on button "Set Rate" at bounding box center [103, 321] width 92 height 32
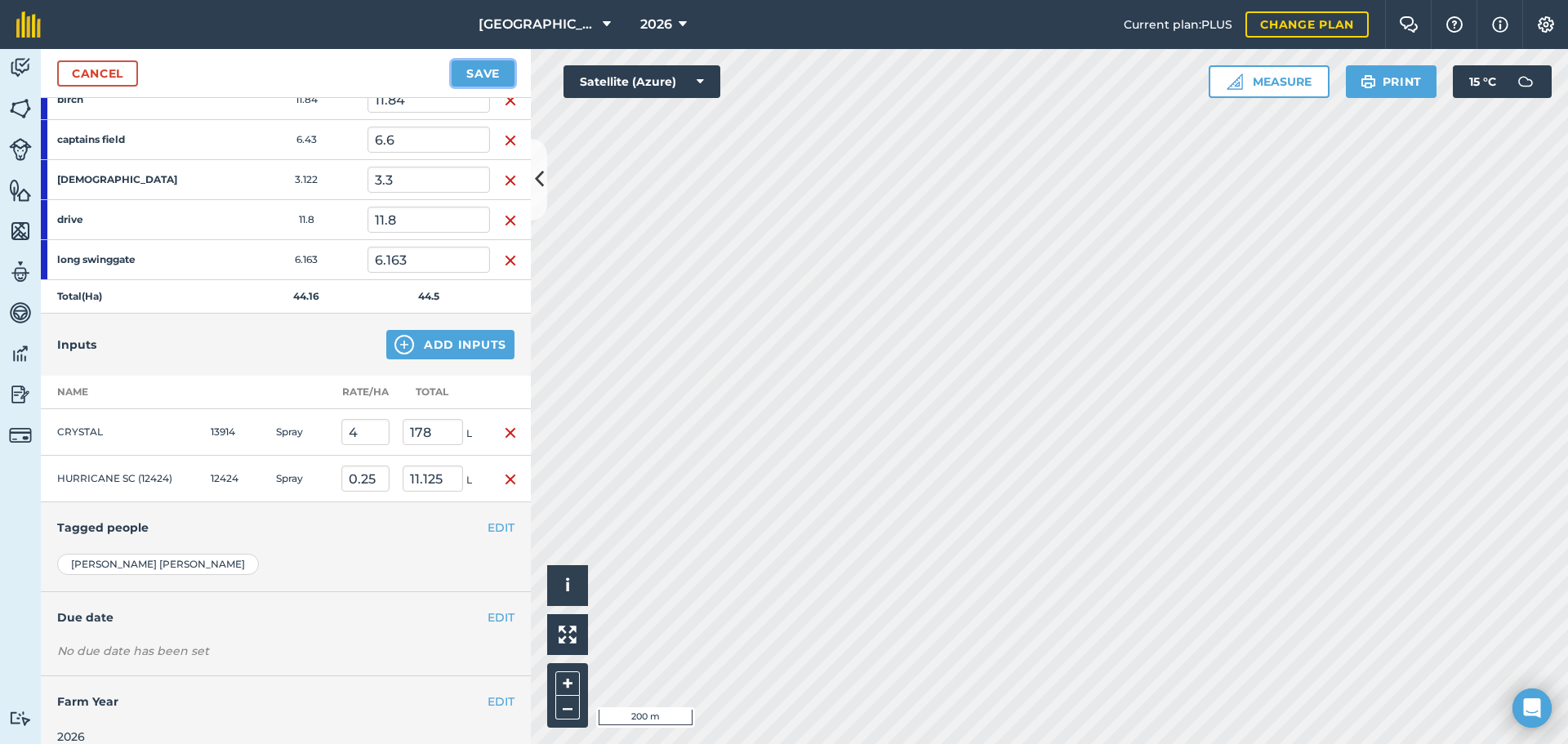
click at [473, 73] on button "Save" at bounding box center [483, 73] width 63 height 26
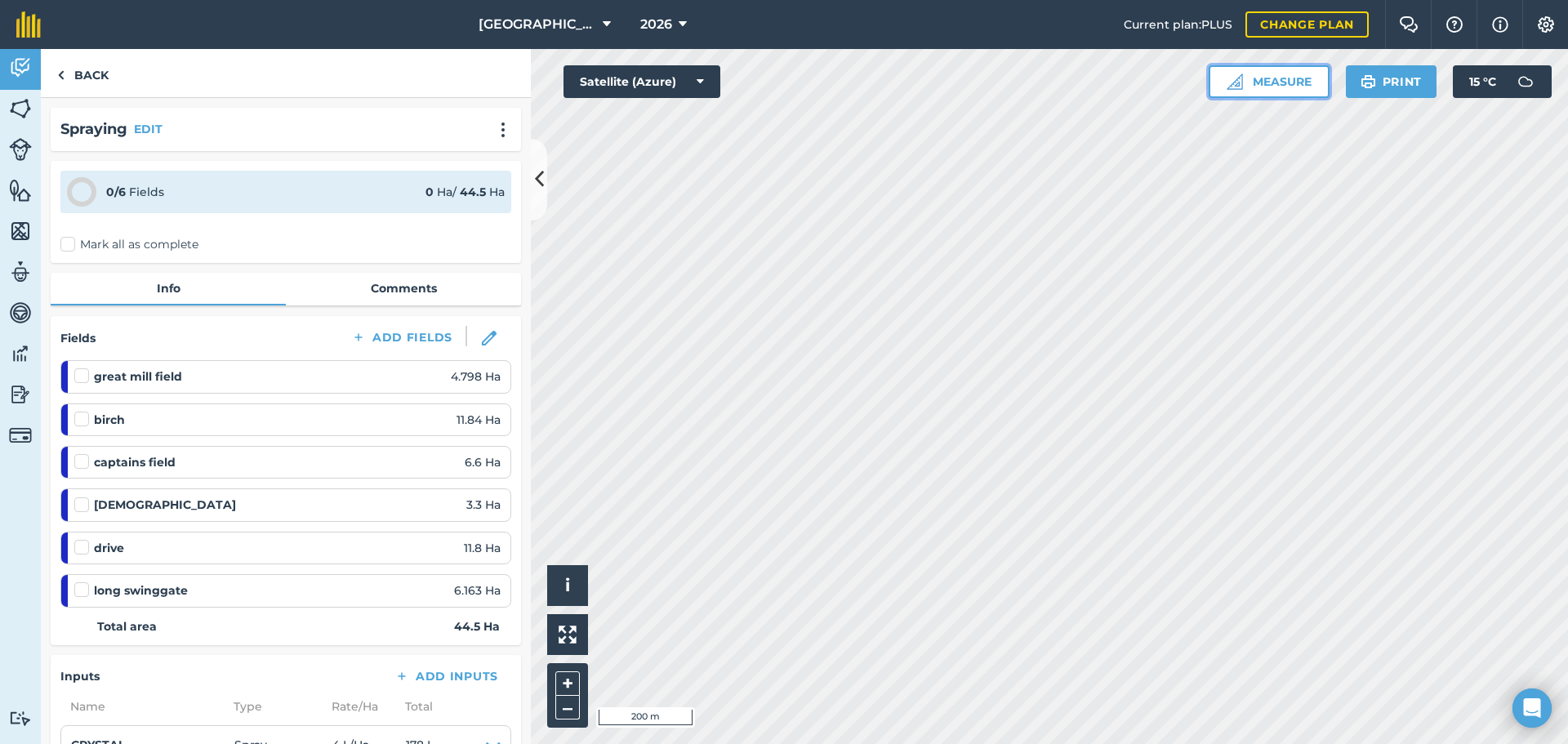
click at [1280, 85] on button "Measure" at bounding box center [1269, 81] width 121 height 32
